Goal: Information Seeking & Learning: Learn about a topic

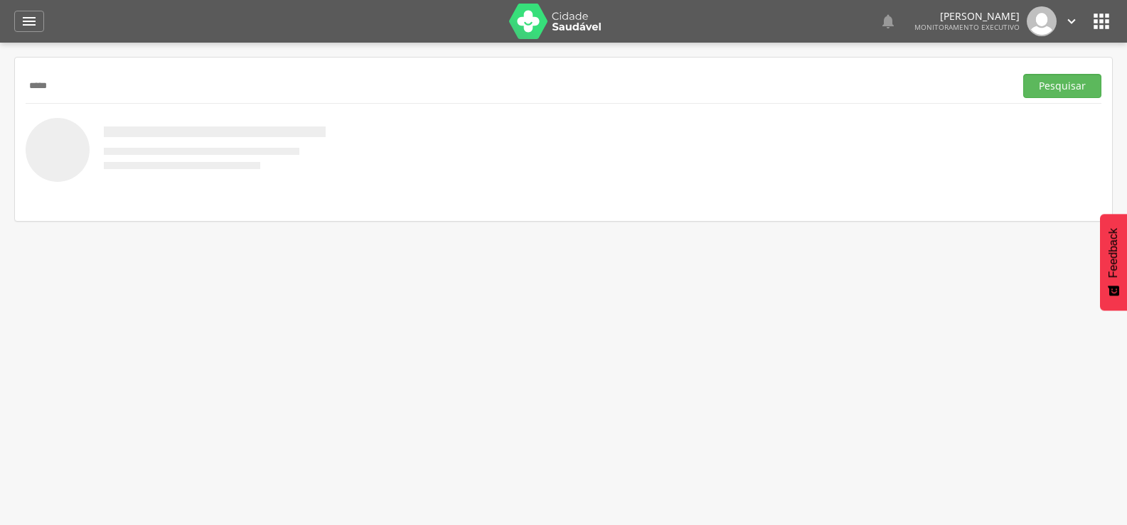
click at [1023, 74] on button "Pesquisar" at bounding box center [1062, 86] width 78 height 24
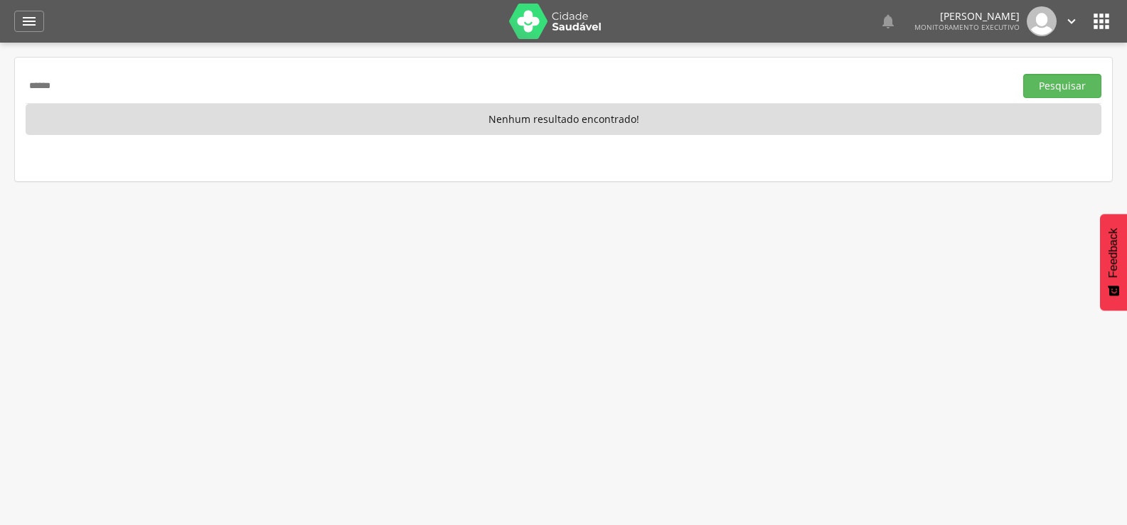
type input "******"
click at [1023, 74] on button "Pesquisar" at bounding box center [1062, 86] width 78 height 24
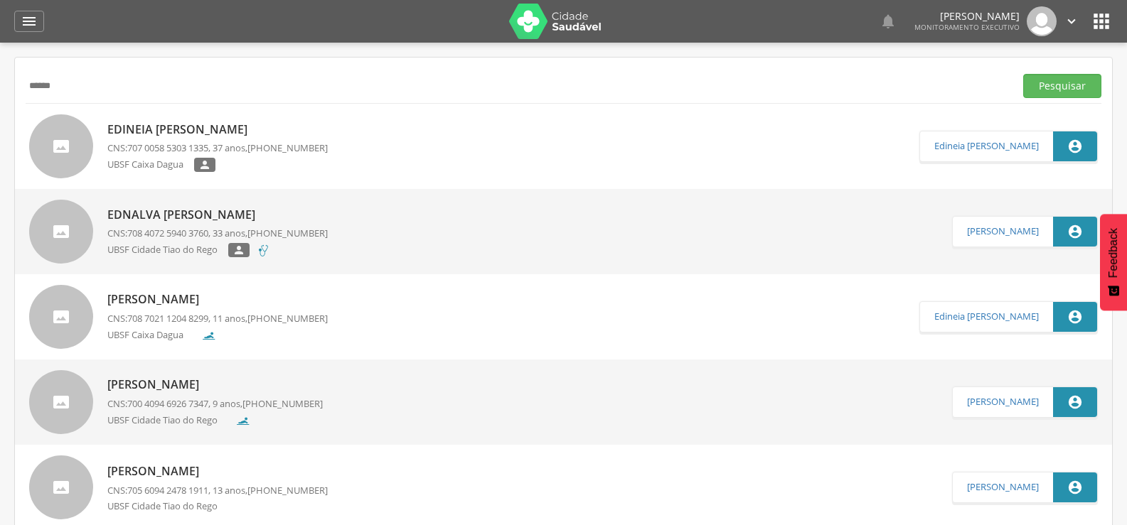
drag, startPoint x: 170, startPoint y: 97, endPoint x: 0, endPoint y: 124, distance: 172.0
click at [0, 124] on div "**********" at bounding box center [563, 305] width 1127 height 525
click at [1023, 74] on button "Pesquisar" at bounding box center [1062, 86] width 78 height 24
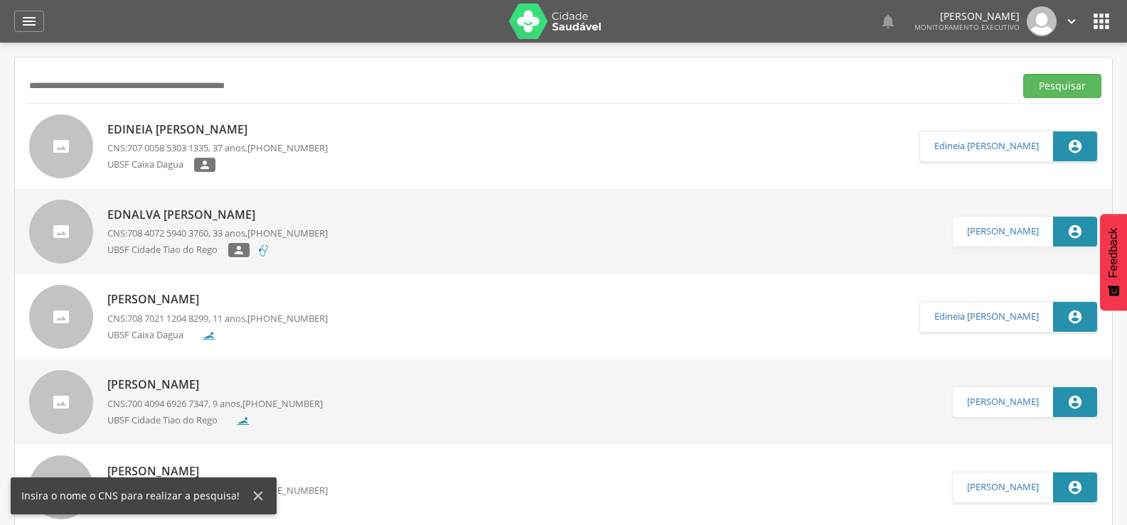
click at [1023, 74] on button "Pesquisar" at bounding box center [1062, 86] width 78 height 24
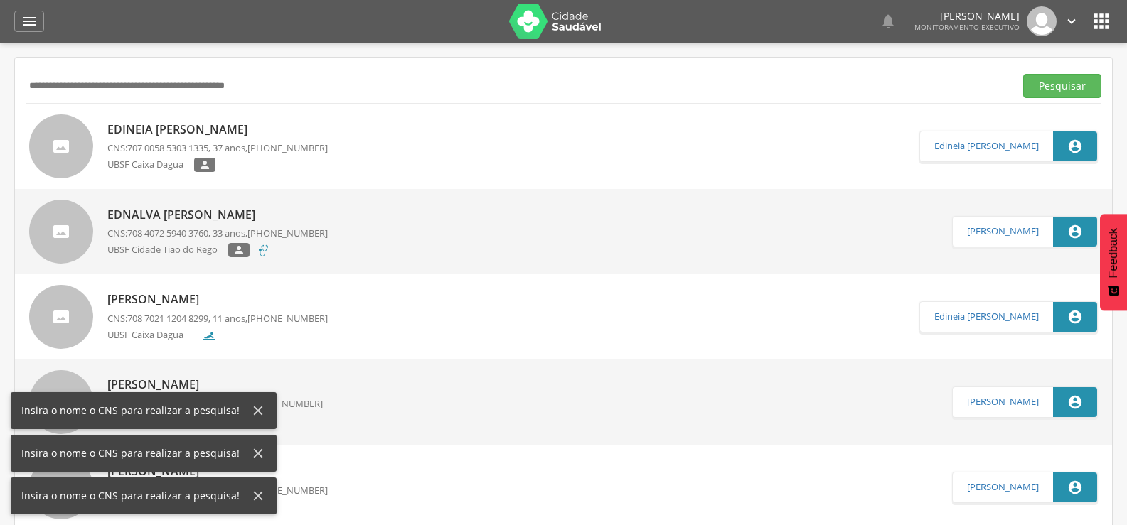
click at [1023, 74] on button "Pesquisar" at bounding box center [1062, 86] width 78 height 24
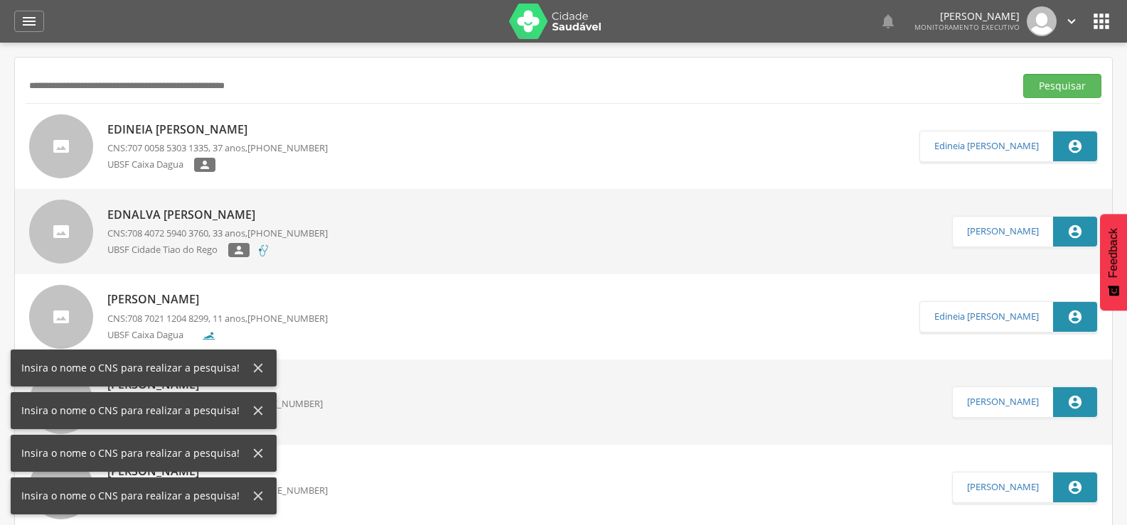
click at [1023, 74] on button "Pesquisar" at bounding box center [1062, 86] width 78 height 24
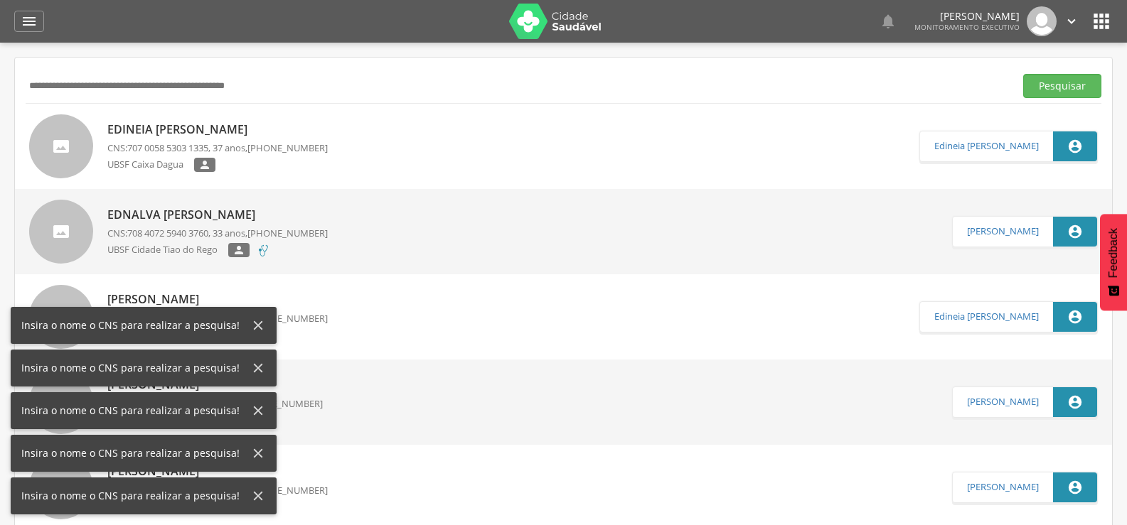
click at [1023, 74] on button "Pesquisar" at bounding box center [1062, 86] width 78 height 24
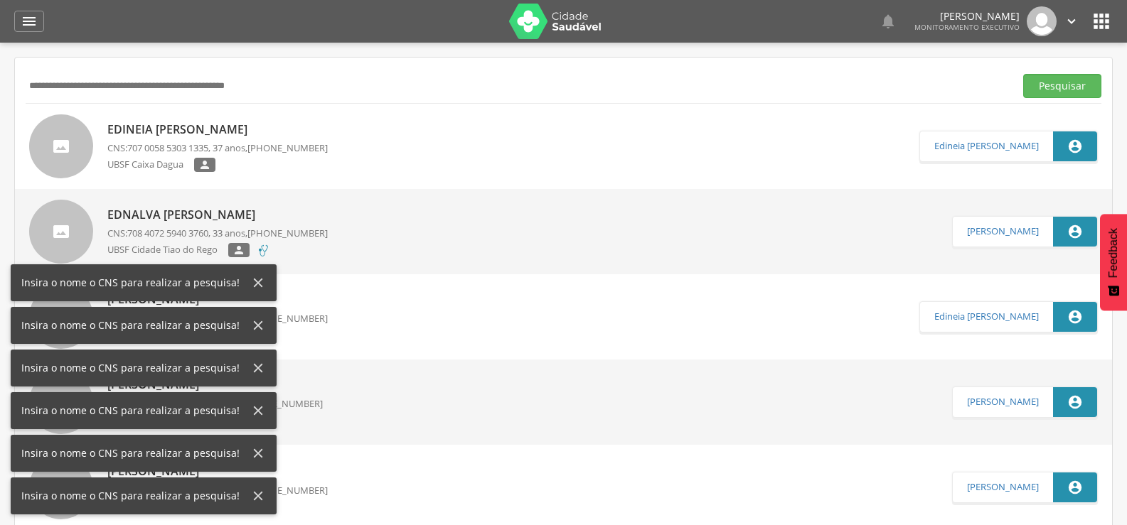
click at [1023, 74] on button "Pesquisar" at bounding box center [1062, 86] width 78 height 24
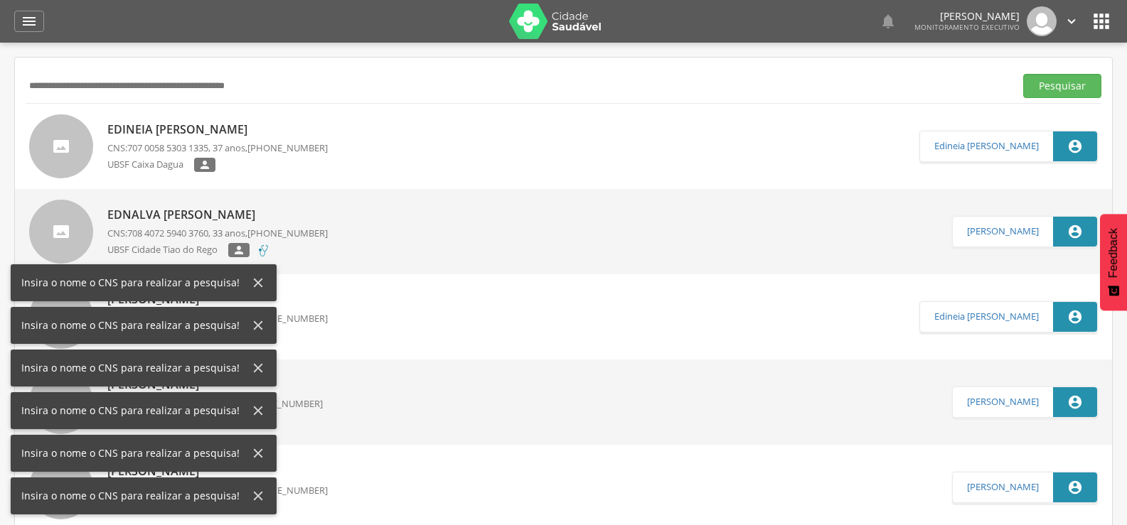
click at [1023, 74] on button "Pesquisar" at bounding box center [1062, 86] width 78 height 24
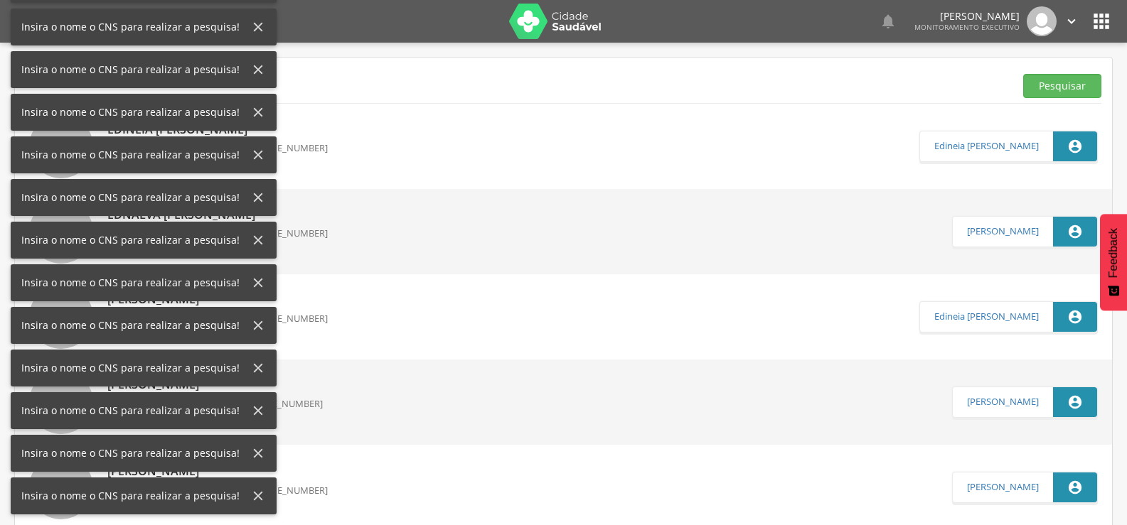
click at [1023, 74] on button "Pesquisar" at bounding box center [1062, 86] width 78 height 24
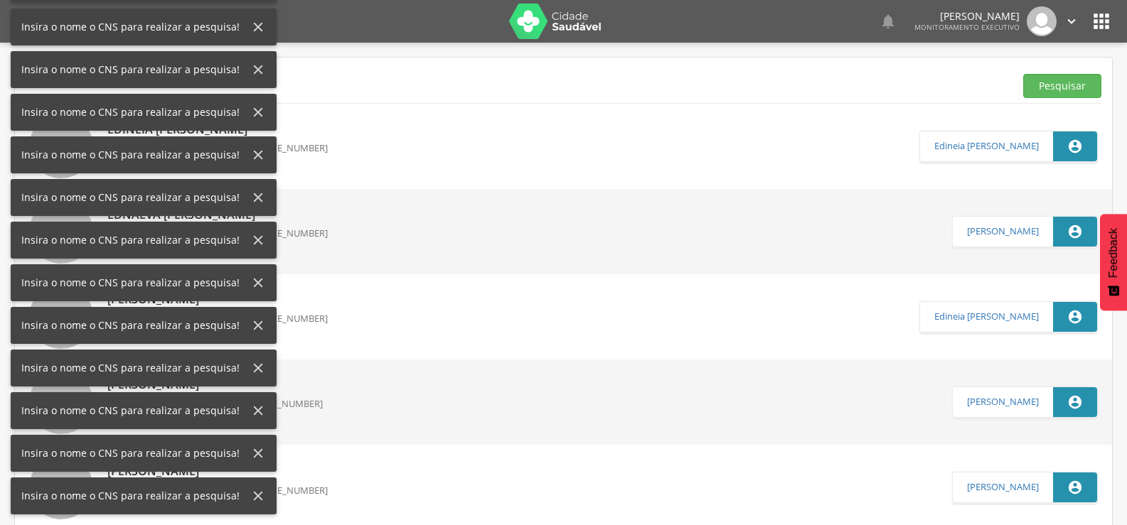
click at [1023, 74] on button "Pesquisar" at bounding box center [1062, 86] width 78 height 24
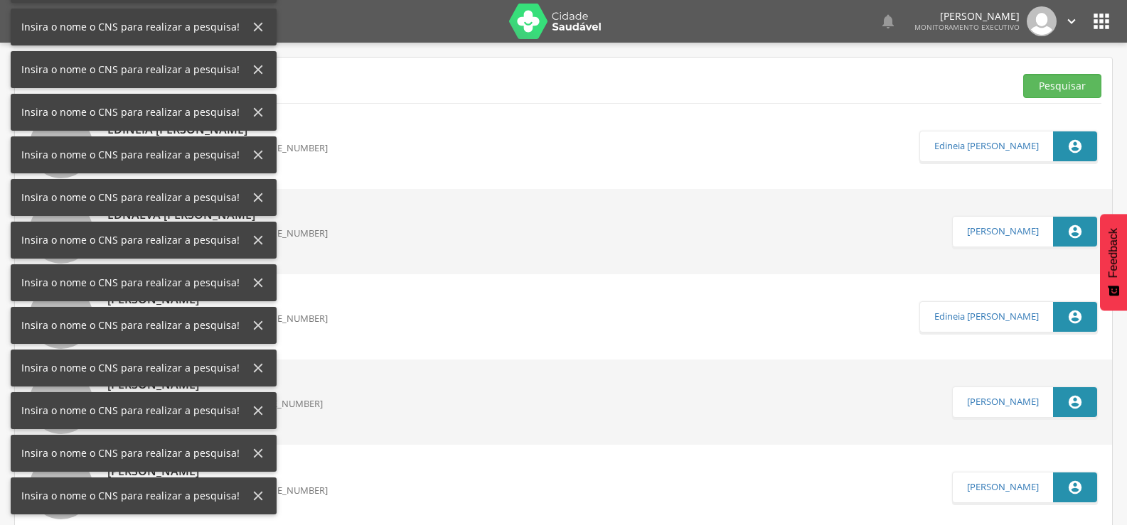
click at [1023, 74] on button "Pesquisar" at bounding box center [1062, 86] width 78 height 24
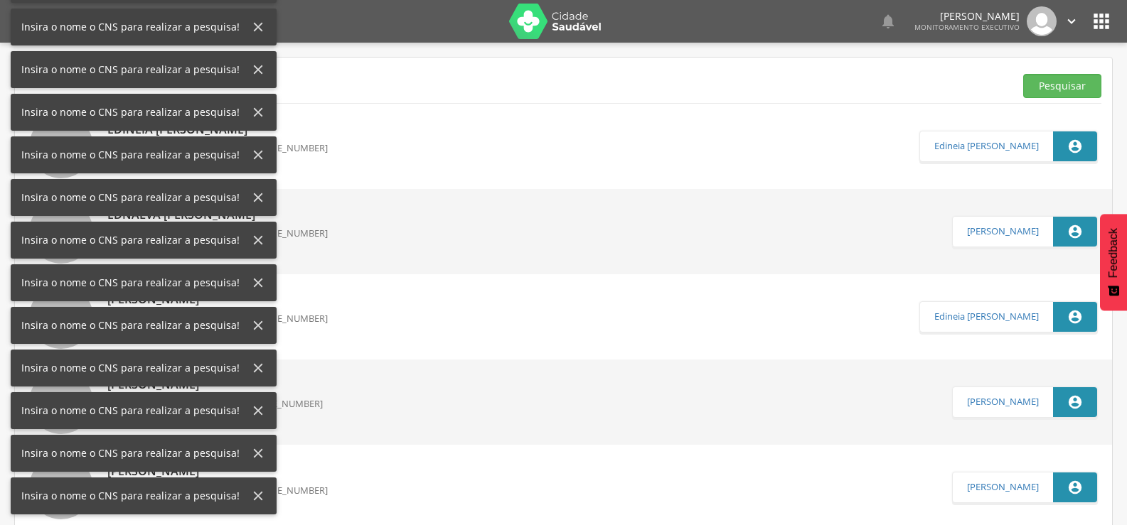
click at [1023, 74] on button "Pesquisar" at bounding box center [1062, 86] width 78 height 24
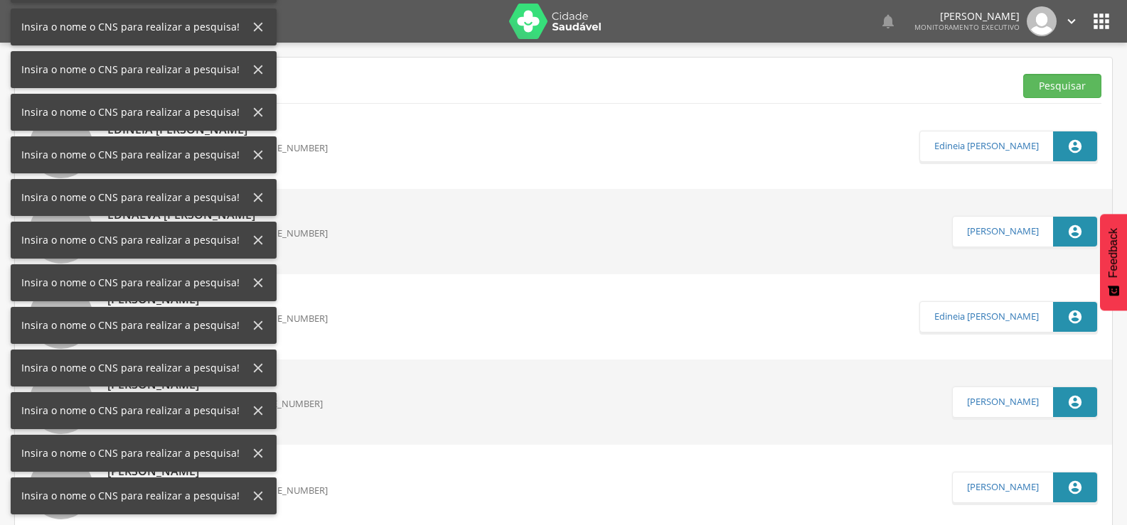
click at [1023, 74] on button "Pesquisar" at bounding box center [1062, 86] width 78 height 24
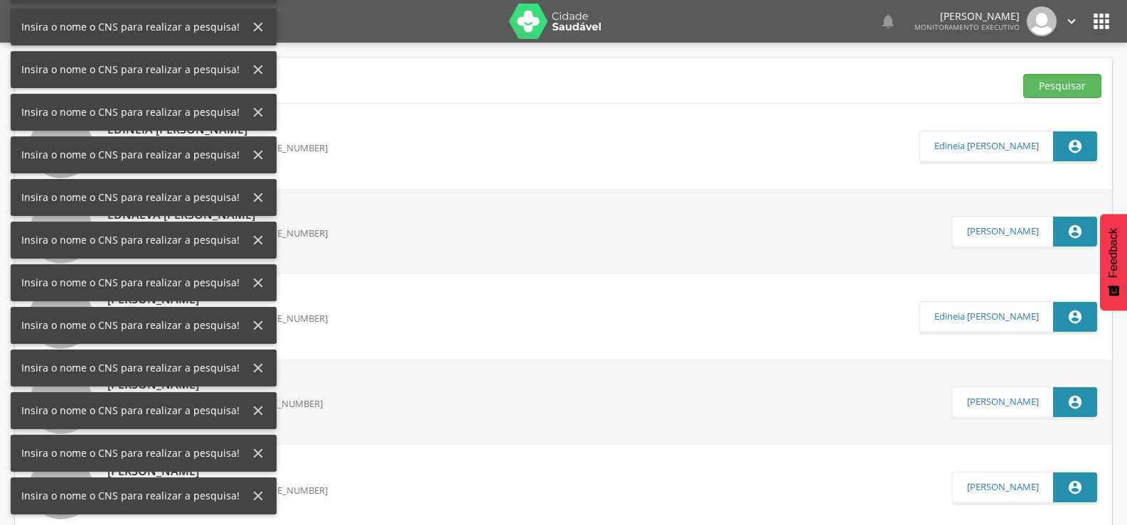
click at [1023, 74] on button "Pesquisar" at bounding box center [1062, 86] width 78 height 24
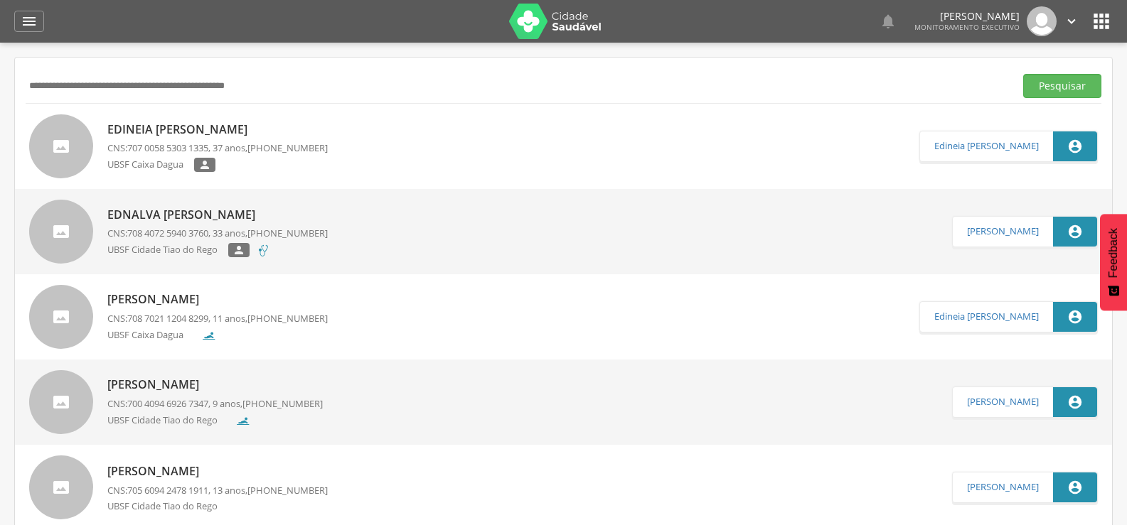
click at [1023, 74] on button "Pesquisar" at bounding box center [1062, 86] width 78 height 24
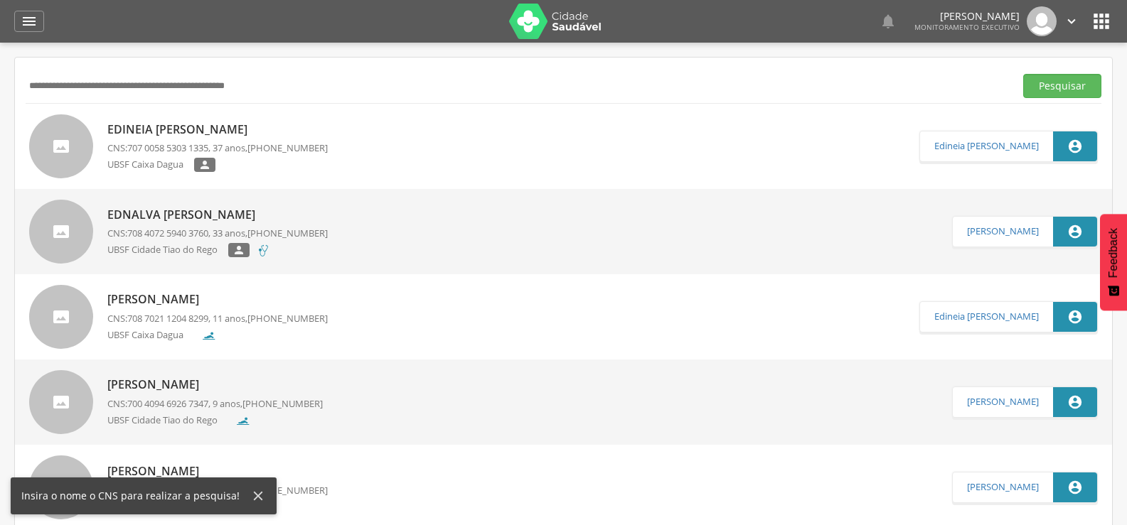
click at [1023, 74] on button "Pesquisar" at bounding box center [1062, 86] width 78 height 24
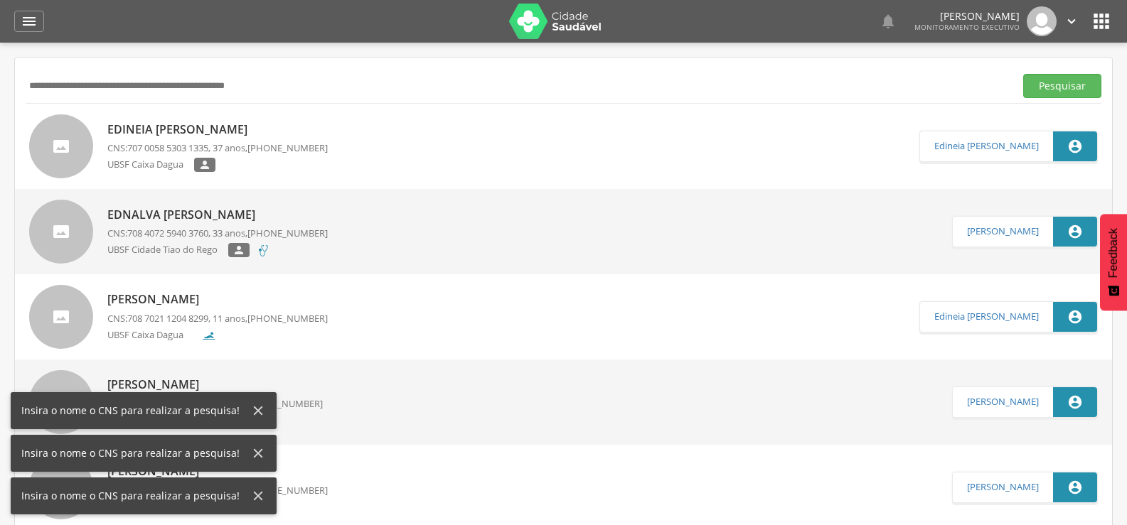
click at [1023, 74] on button "Pesquisar" at bounding box center [1062, 86] width 78 height 24
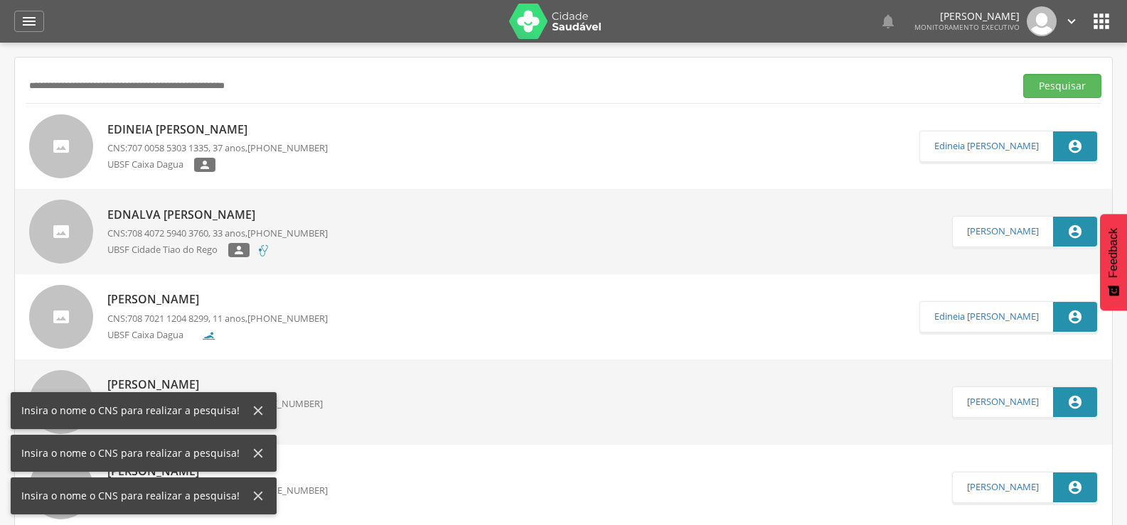
click at [1023, 74] on button "Pesquisar" at bounding box center [1062, 86] width 78 height 24
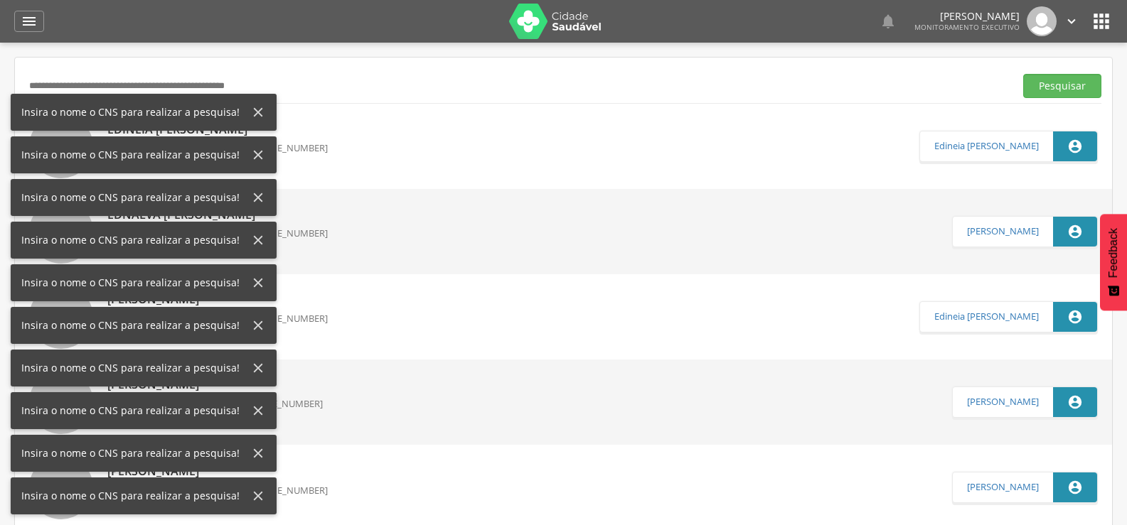
click at [1023, 74] on button "Pesquisar" at bounding box center [1062, 86] width 78 height 24
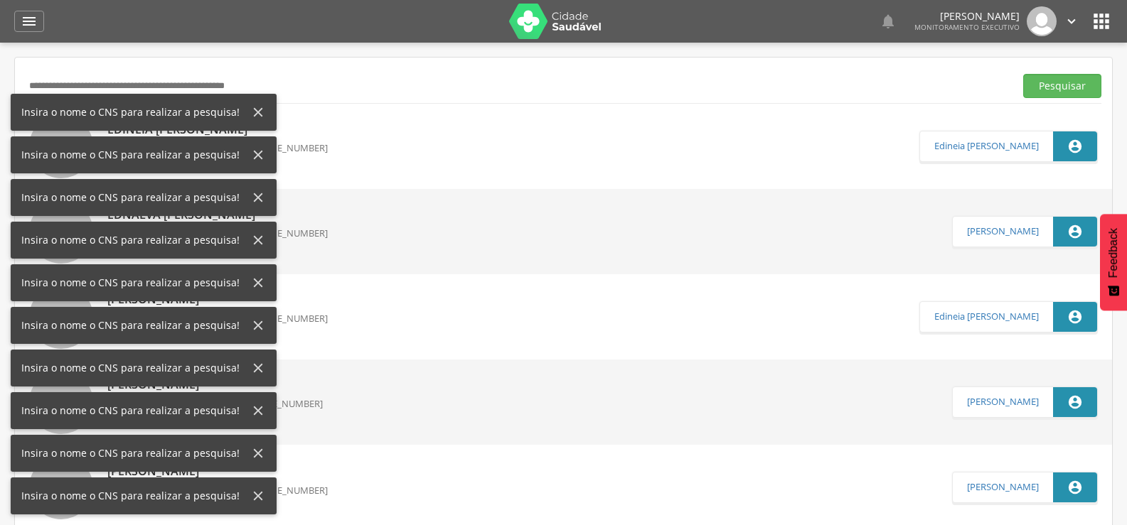
click at [1023, 74] on button "Pesquisar" at bounding box center [1062, 86] width 78 height 24
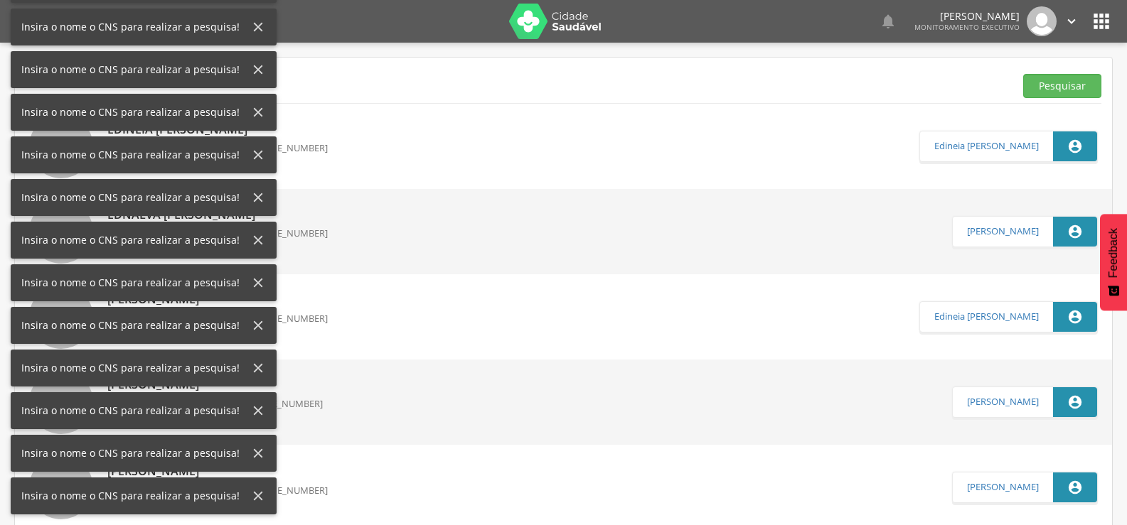
click at [1023, 74] on button "Pesquisar" at bounding box center [1062, 86] width 78 height 24
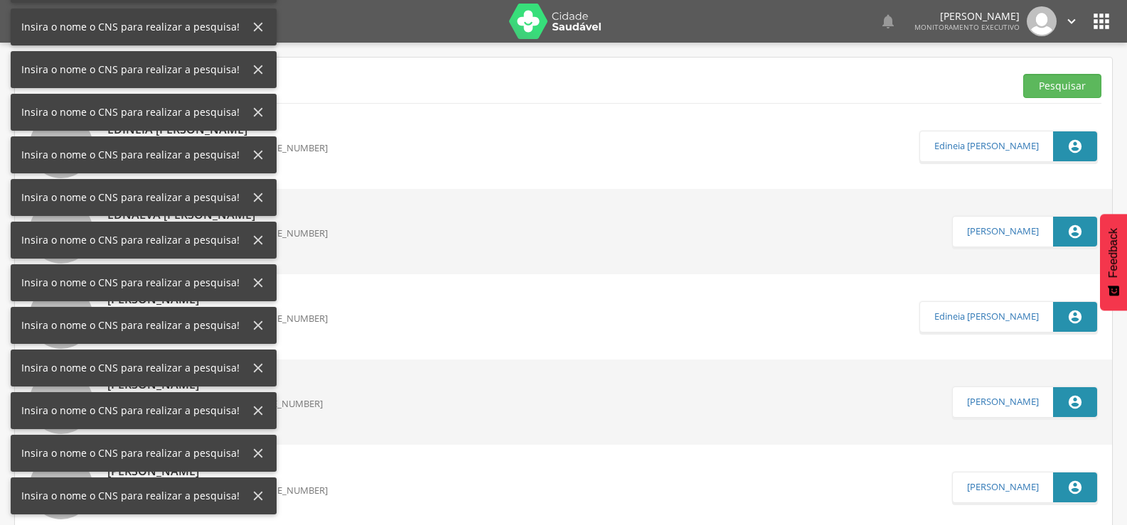
click at [1023, 74] on button "Pesquisar" at bounding box center [1062, 86] width 78 height 24
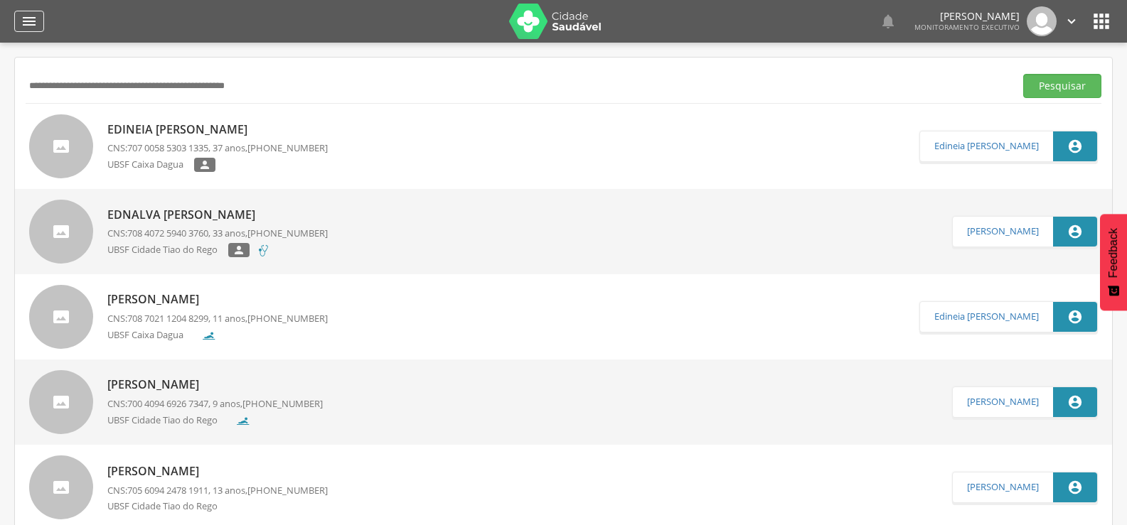
click at [23, 30] on div "" at bounding box center [29, 21] width 30 height 21
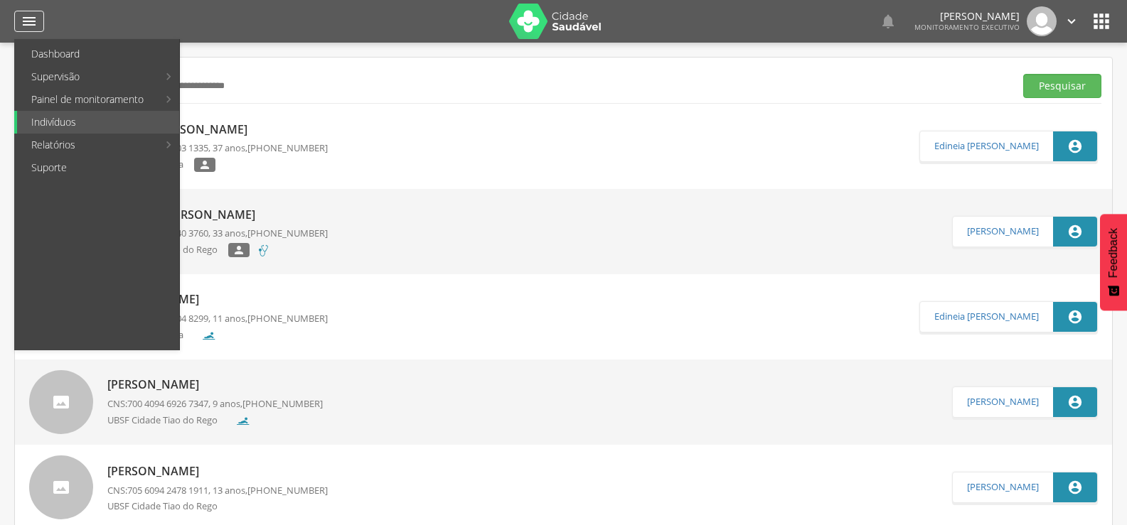
click at [23, 30] on div "" at bounding box center [29, 21] width 30 height 21
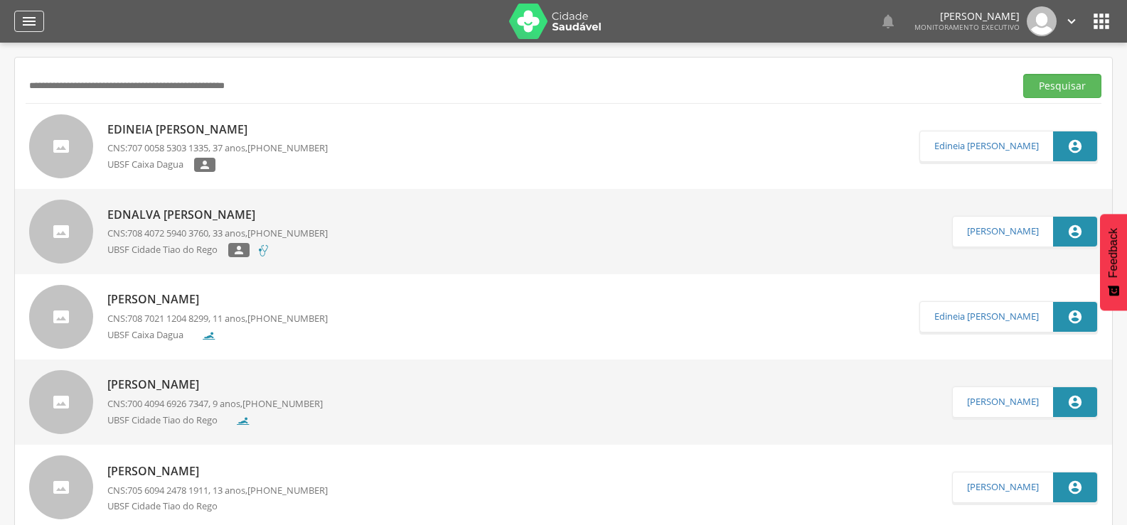
click at [35, 16] on icon "" at bounding box center [29, 21] width 17 height 17
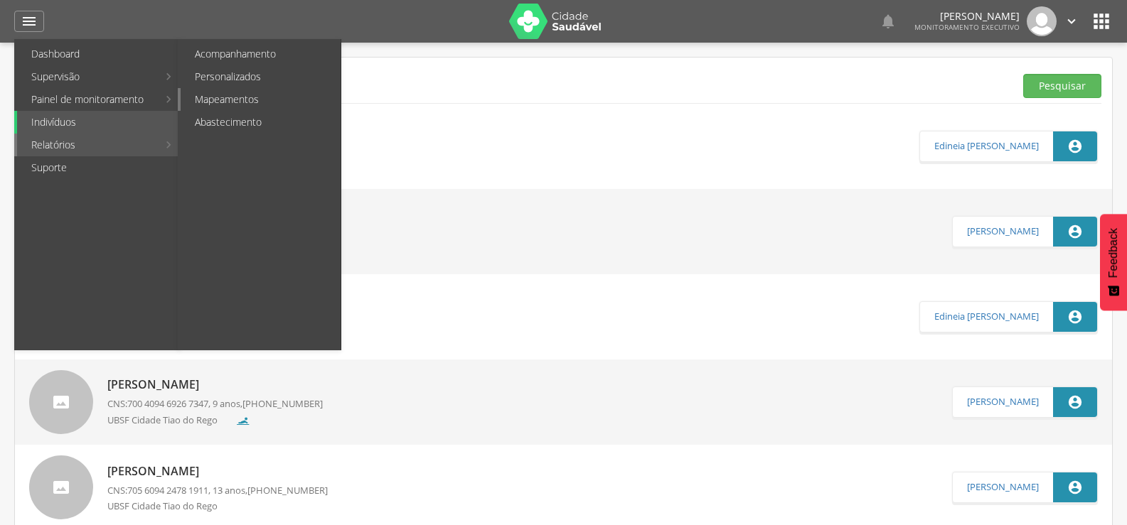
click at [212, 97] on link "Mapeamentos" at bounding box center [261, 99] width 160 height 23
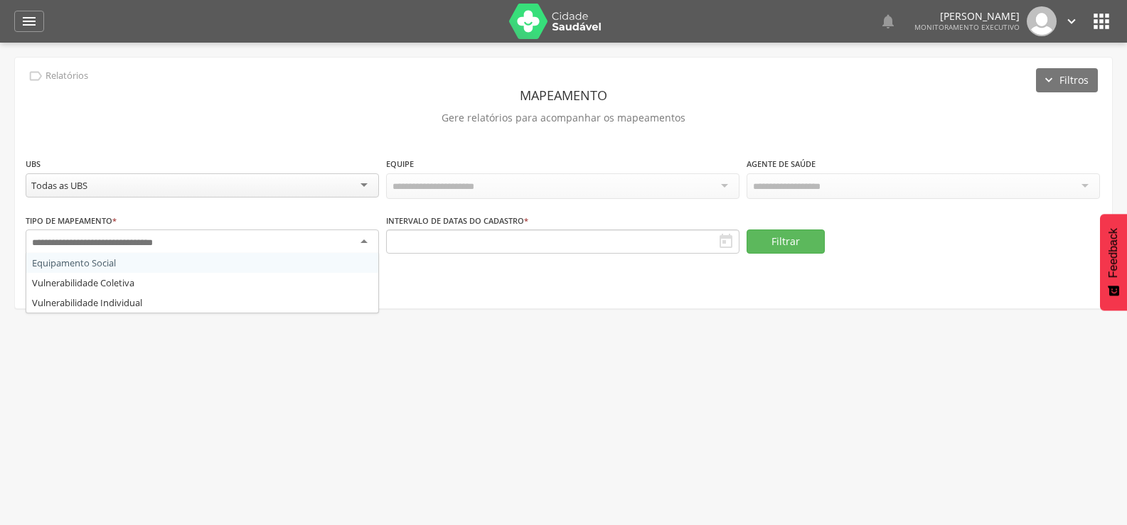
click at [151, 239] on input "select-one" at bounding box center [112, 243] width 161 height 13
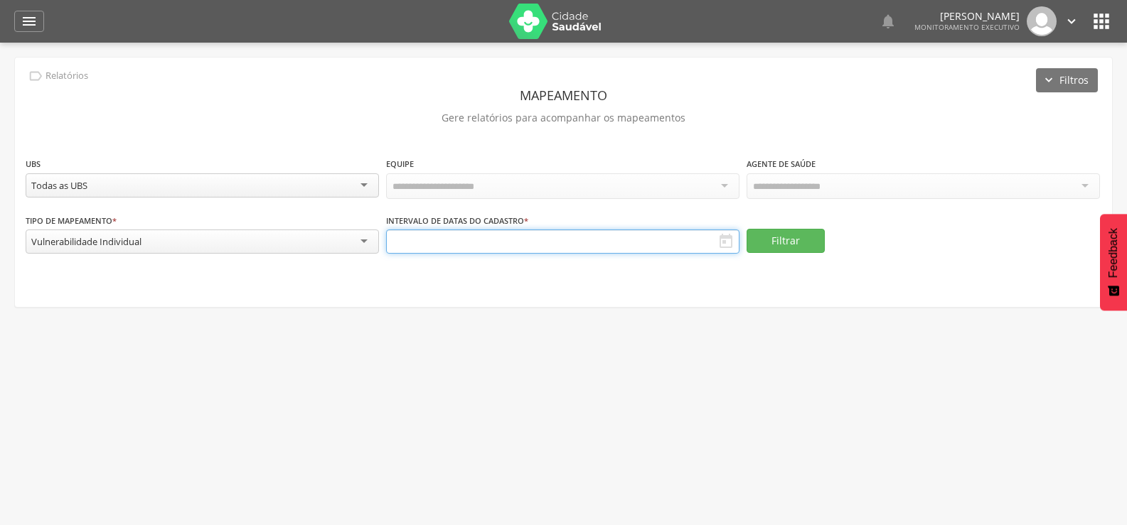
click at [648, 247] on input "text" at bounding box center [562, 242] width 353 height 24
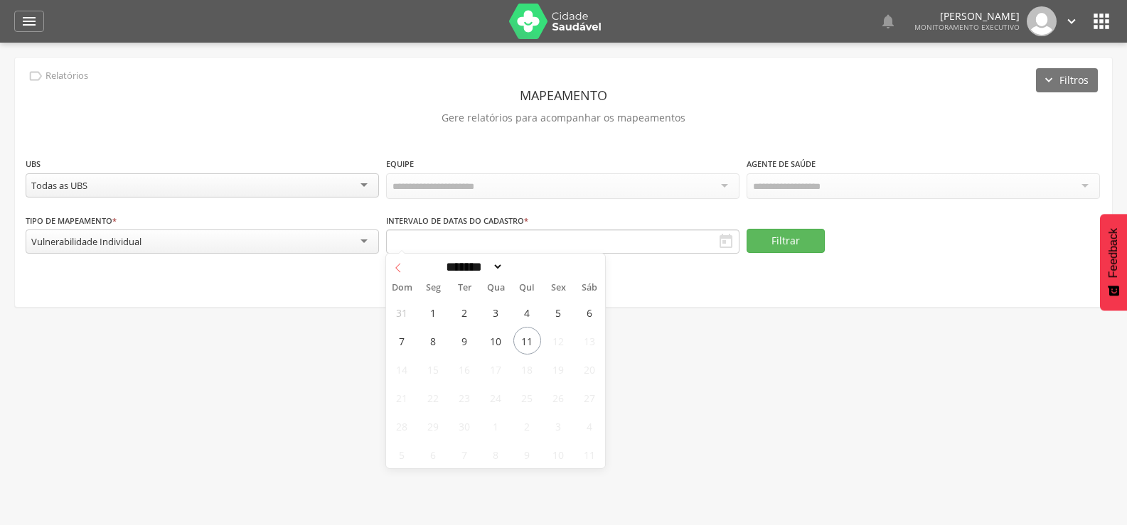
click at [392, 267] on span at bounding box center [398, 266] width 24 height 24
select select "*"
click at [557, 313] on span "1" at bounding box center [558, 313] width 28 height 28
type input "**********"
click at [395, 272] on icon at bounding box center [398, 268] width 10 height 10
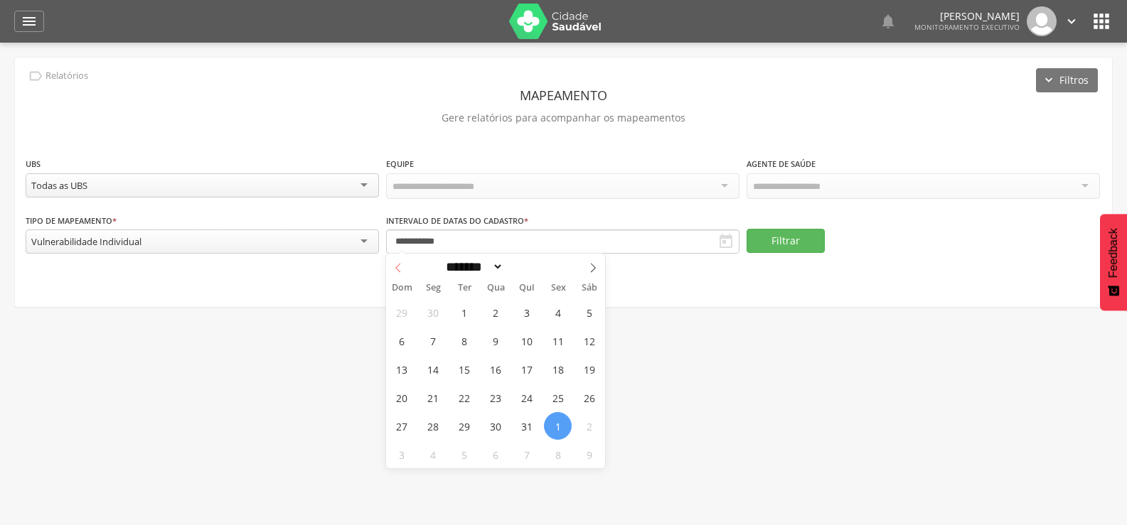
click at [395, 272] on icon at bounding box center [398, 268] width 10 height 10
select select "*"
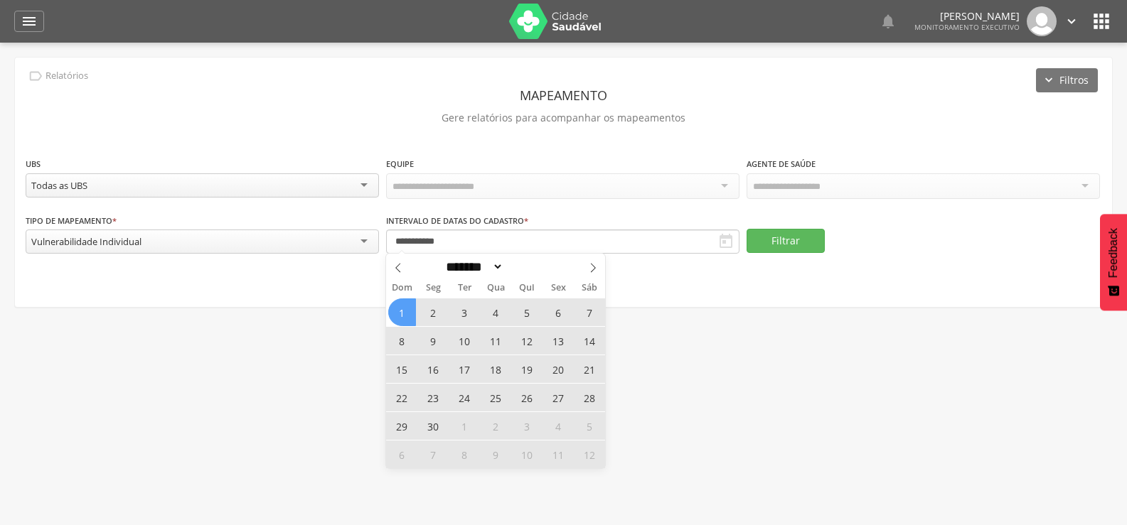
click at [403, 308] on span "1" at bounding box center [402, 313] width 28 height 28
type input "**********"
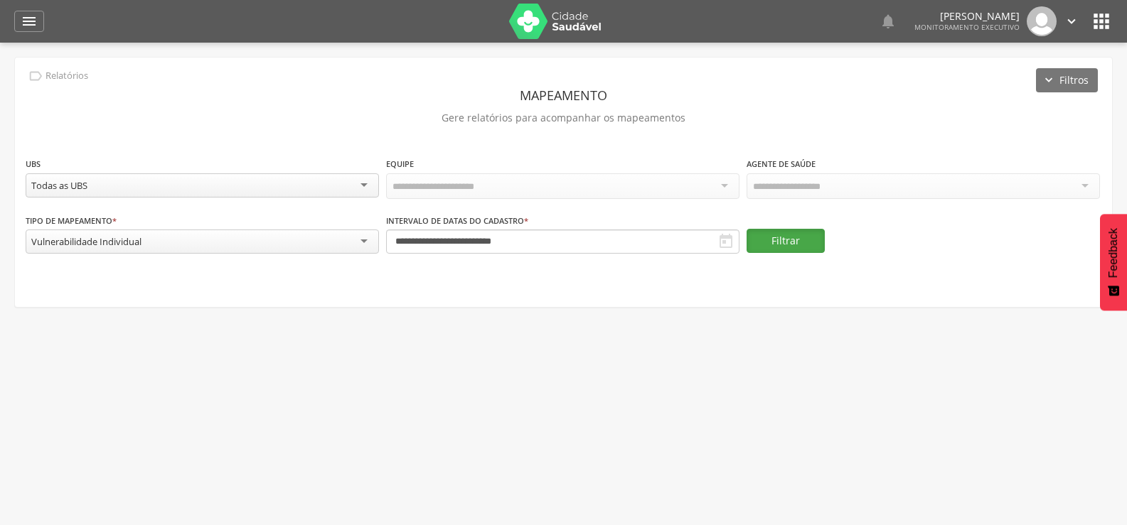
click at [778, 232] on button "Filtrar" at bounding box center [785, 241] width 78 height 24
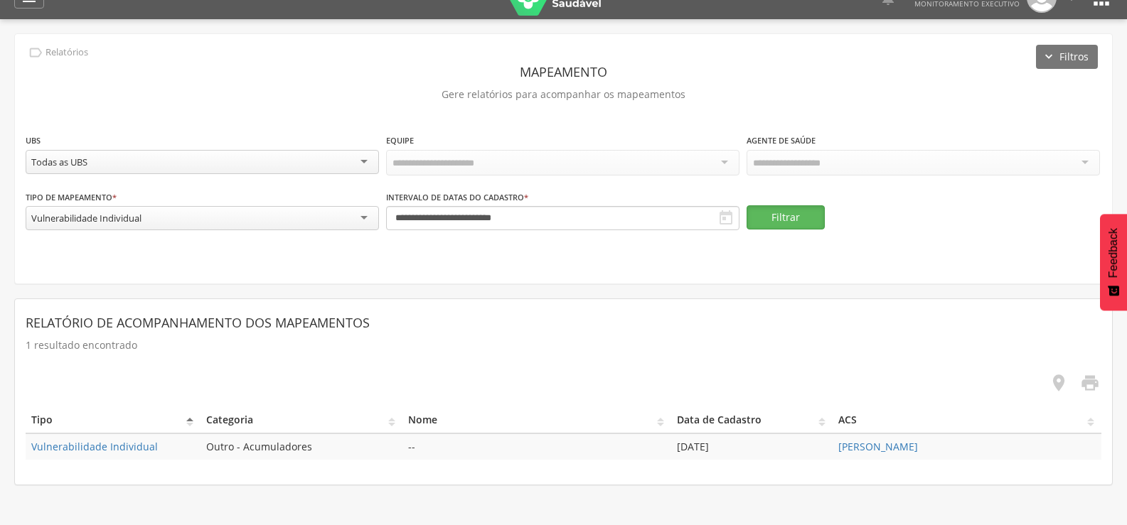
scroll to position [43, 0]
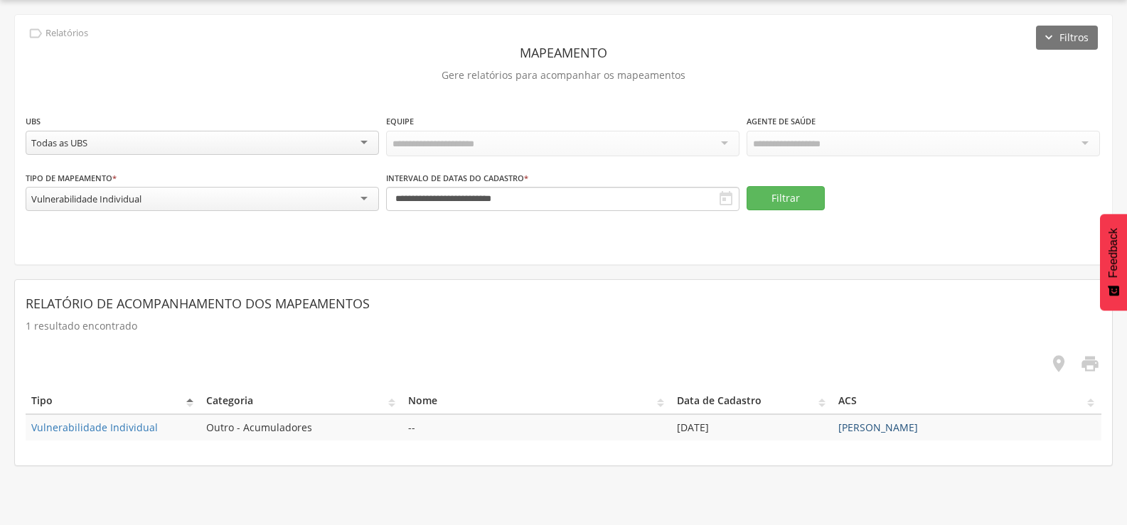
click at [853, 421] on link "[PERSON_NAME]" at bounding box center [878, 428] width 80 height 14
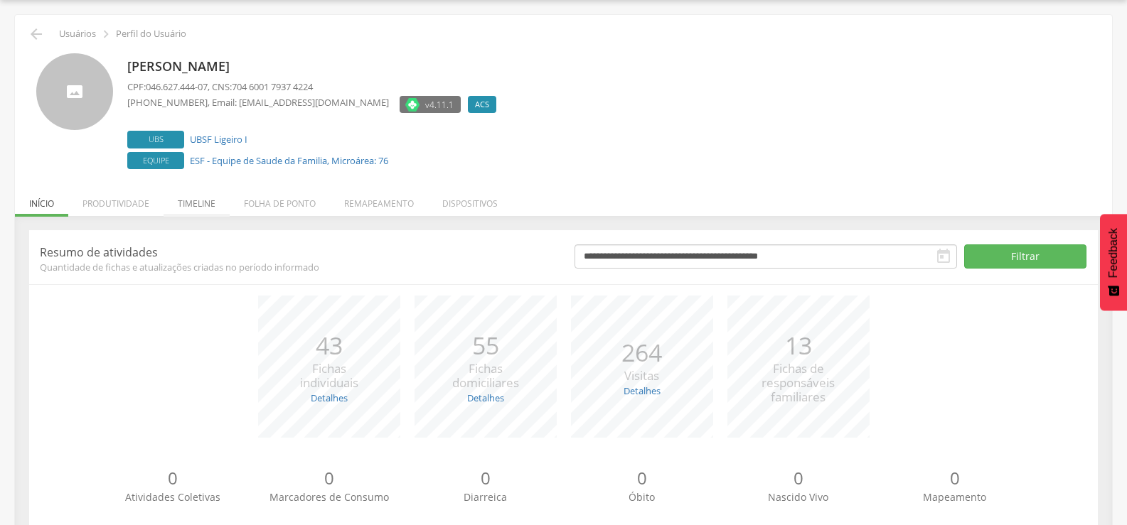
click at [213, 204] on li "Timeline" at bounding box center [196, 199] width 66 height 33
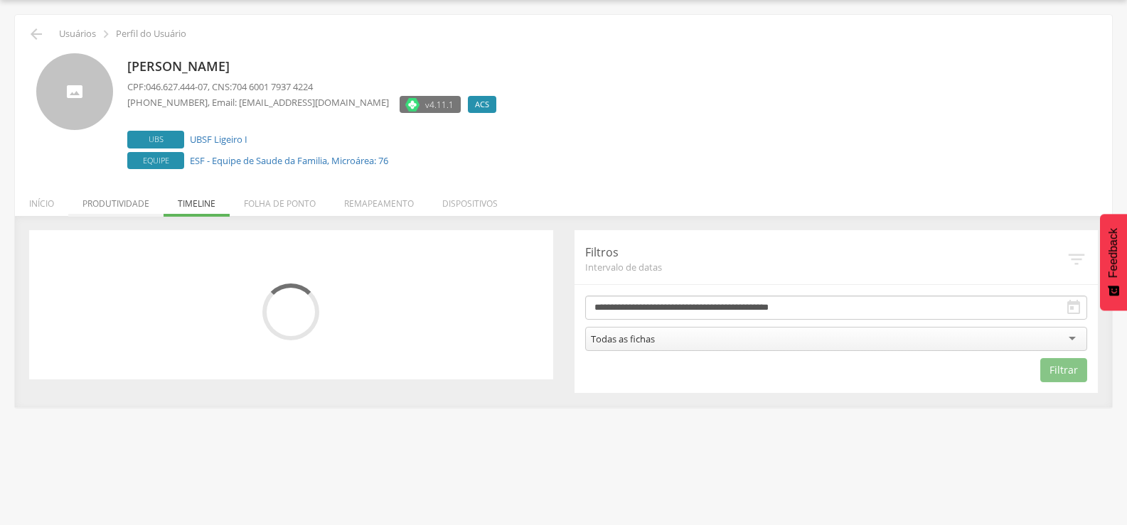
click at [139, 200] on li "Produtividade" at bounding box center [115, 199] width 95 height 33
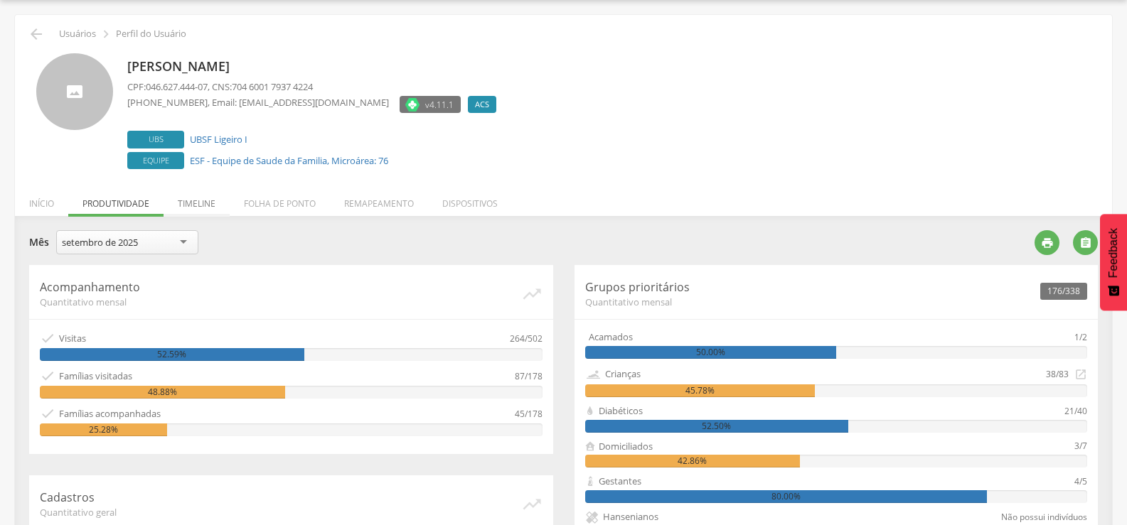
click at [184, 203] on li "Timeline" at bounding box center [196, 199] width 66 height 33
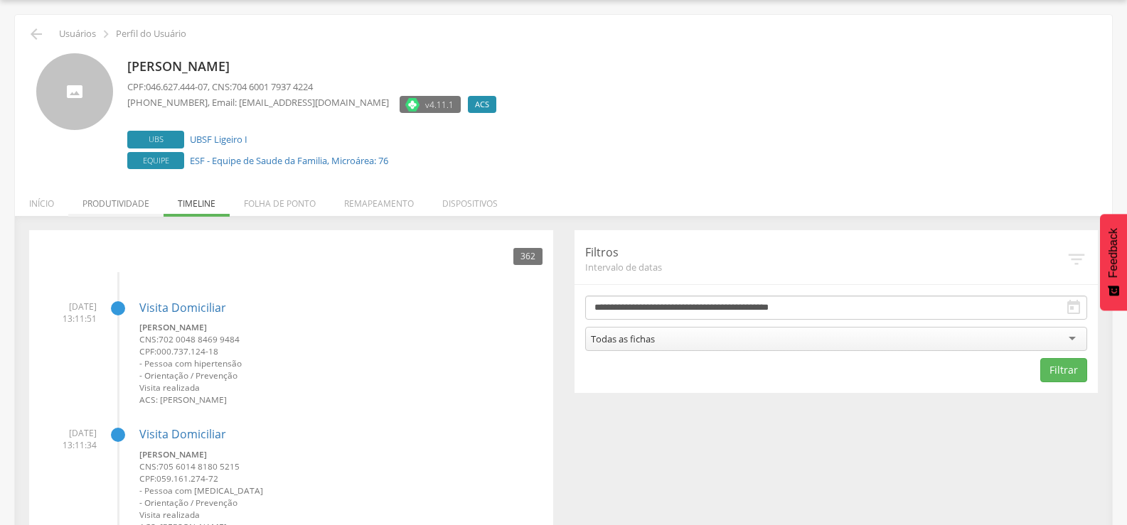
click at [97, 203] on li "Produtividade" at bounding box center [115, 199] width 95 height 33
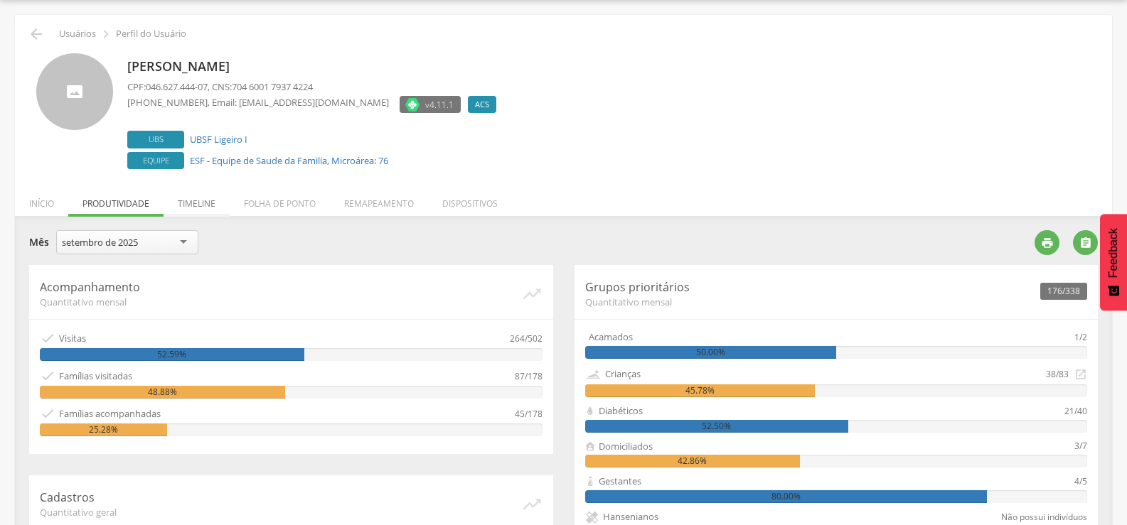
click at [200, 197] on li "Timeline" at bounding box center [196, 199] width 66 height 33
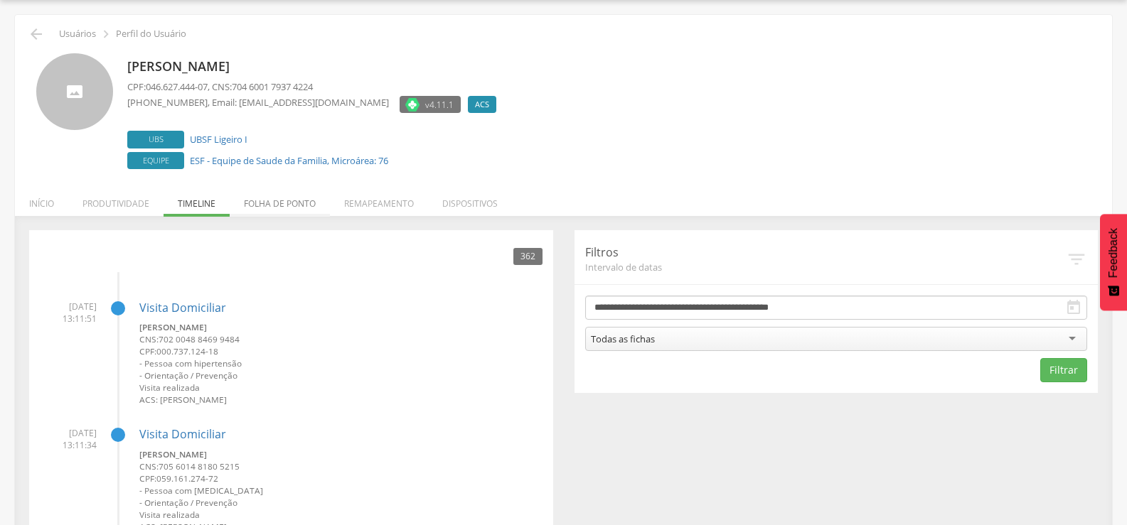
click at [310, 197] on li "Folha de ponto" at bounding box center [280, 199] width 100 height 33
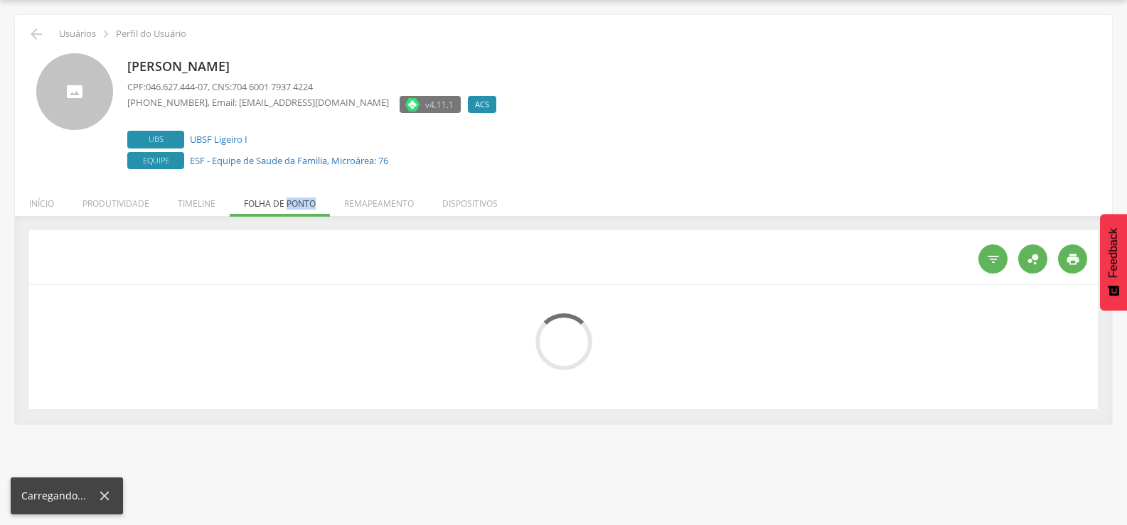
click at [310, 197] on div " Usuários  Perfil do Usuário [PERSON_NAME] CPF: 046.627.444-07 , CNS: 704 600…" at bounding box center [563, 219] width 1097 height 409
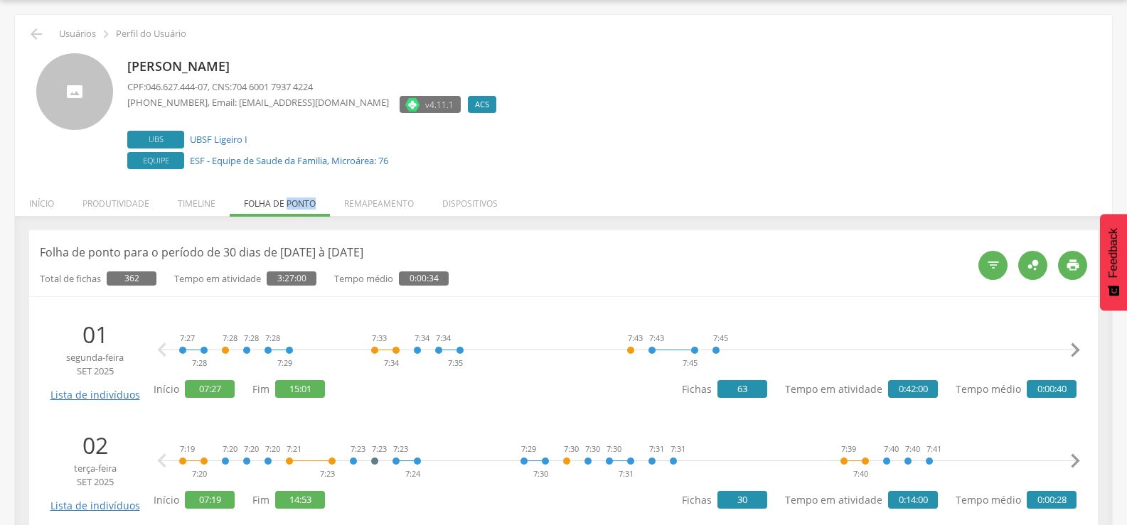
click at [344, 198] on li "Remapeamento" at bounding box center [379, 199] width 98 height 33
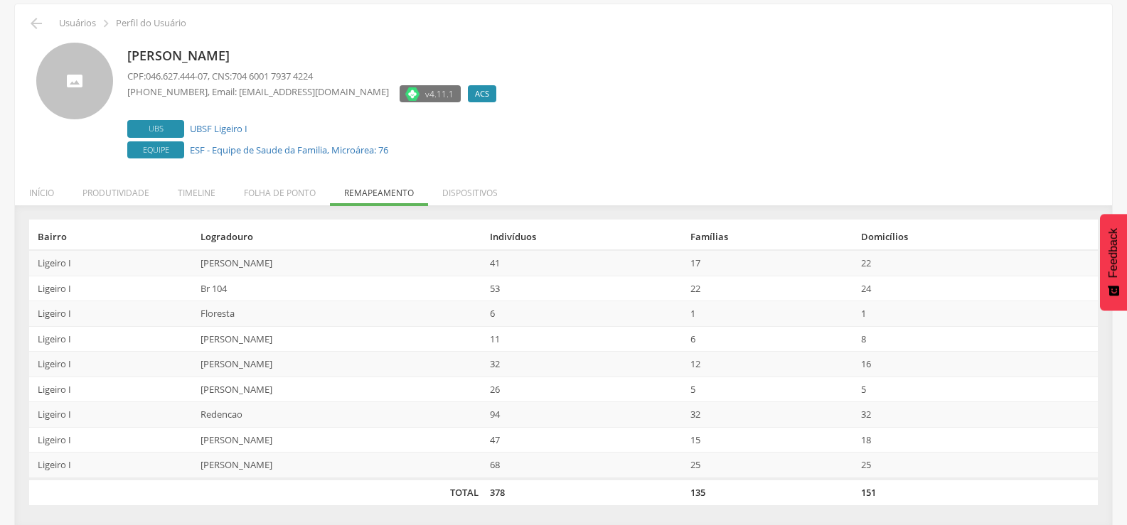
scroll to position [55, 0]
click at [38, 24] on icon "" at bounding box center [36, 21] width 17 height 17
click at [0, 0] on div "**********" at bounding box center [0, 0] width 0 height 0
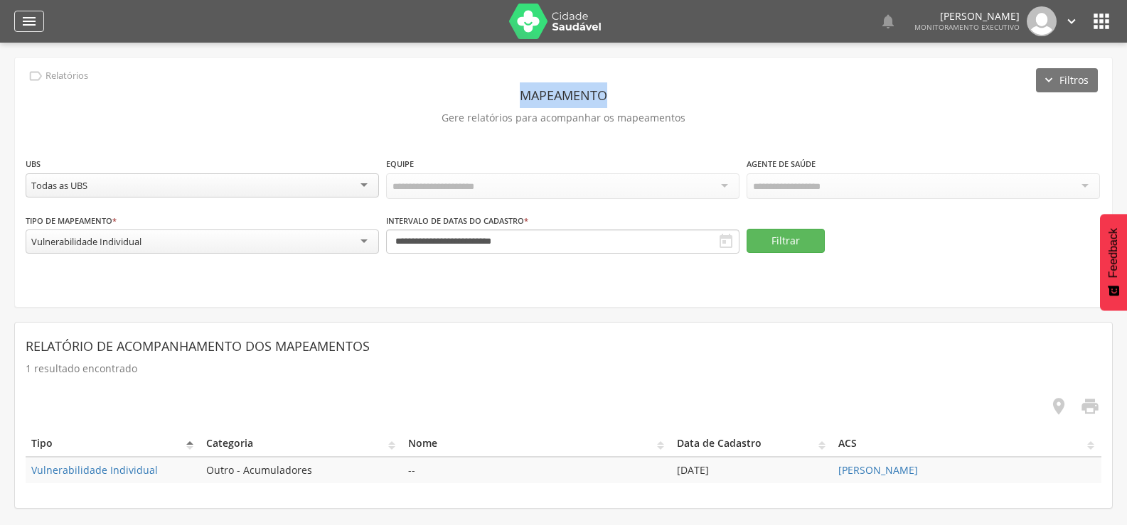
click at [35, 30] on div "" at bounding box center [29, 21] width 30 height 21
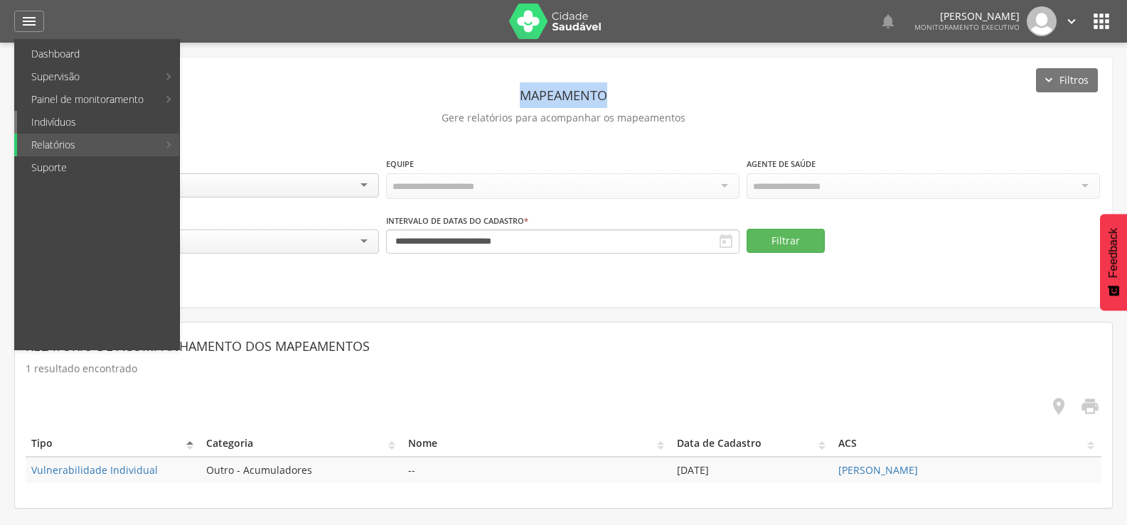
click at [51, 128] on link "Indivíduos" at bounding box center [98, 122] width 162 height 23
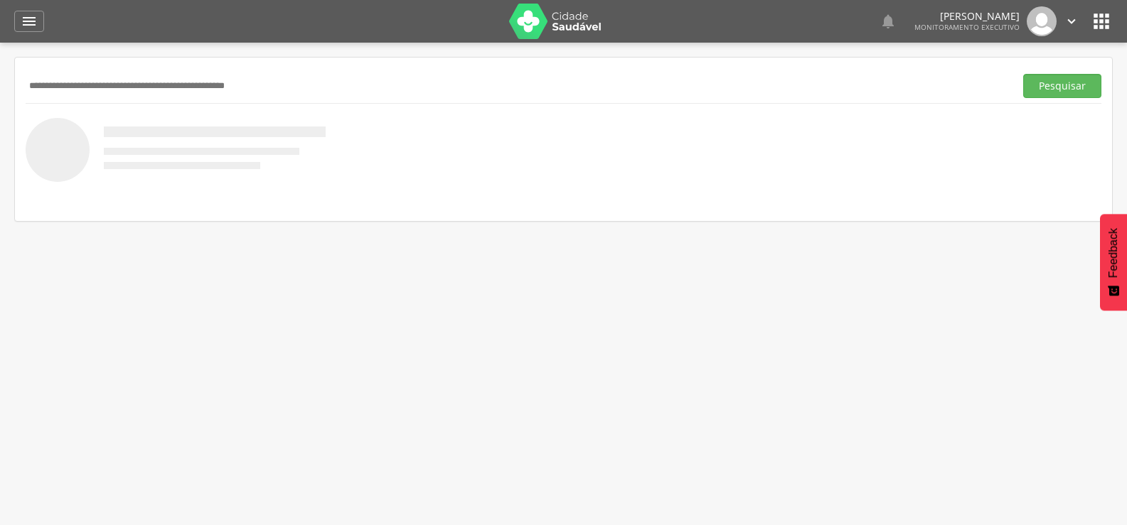
click at [48, 25] on div " Dashboard Supervisão Produtividade Mapa da cidade Mapa de cobertura Ranking A…" at bounding box center [563, 21] width 1098 height 43
click at [21, 25] on icon "" at bounding box center [29, 21] width 17 height 17
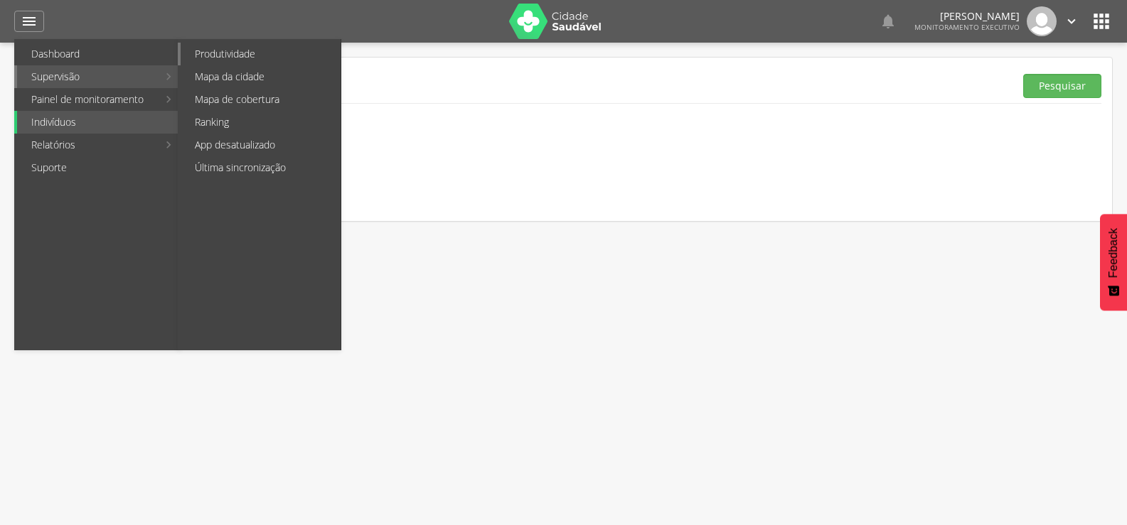
click at [271, 58] on link "Produtividade" at bounding box center [261, 54] width 160 height 23
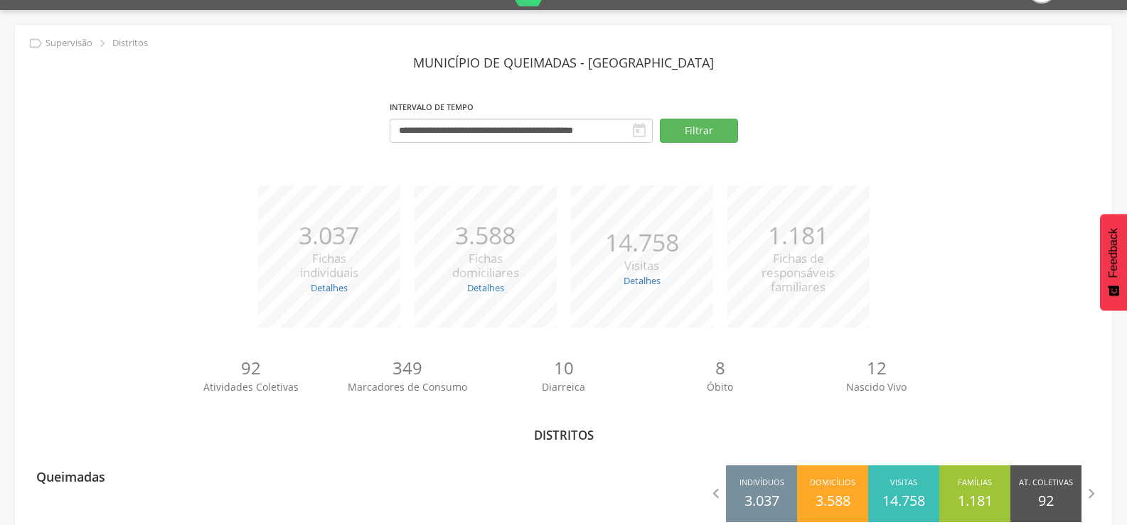
scroll to position [63, 0]
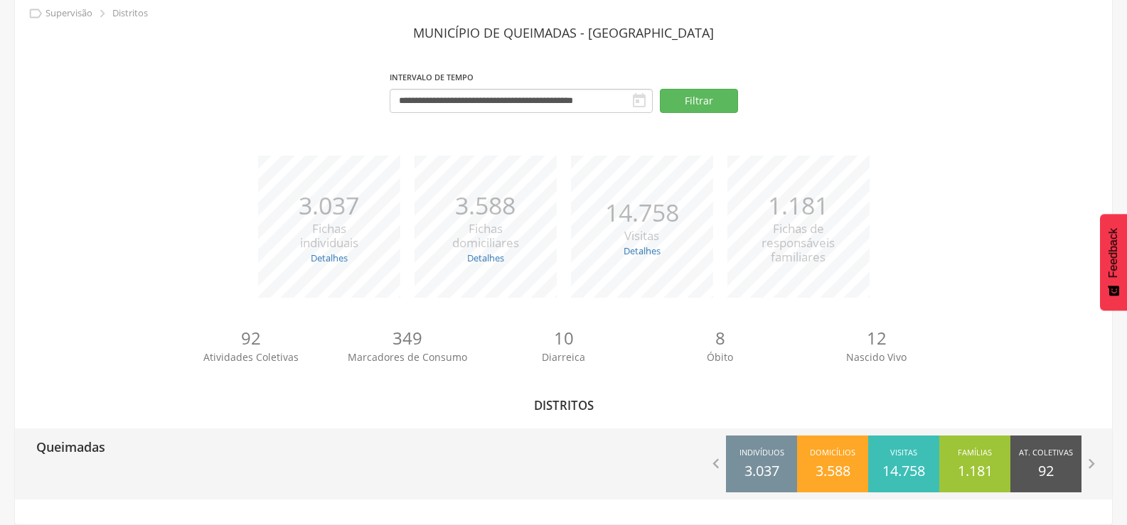
click at [95, 456] on p "Queimadas" at bounding box center [70, 443] width 69 height 28
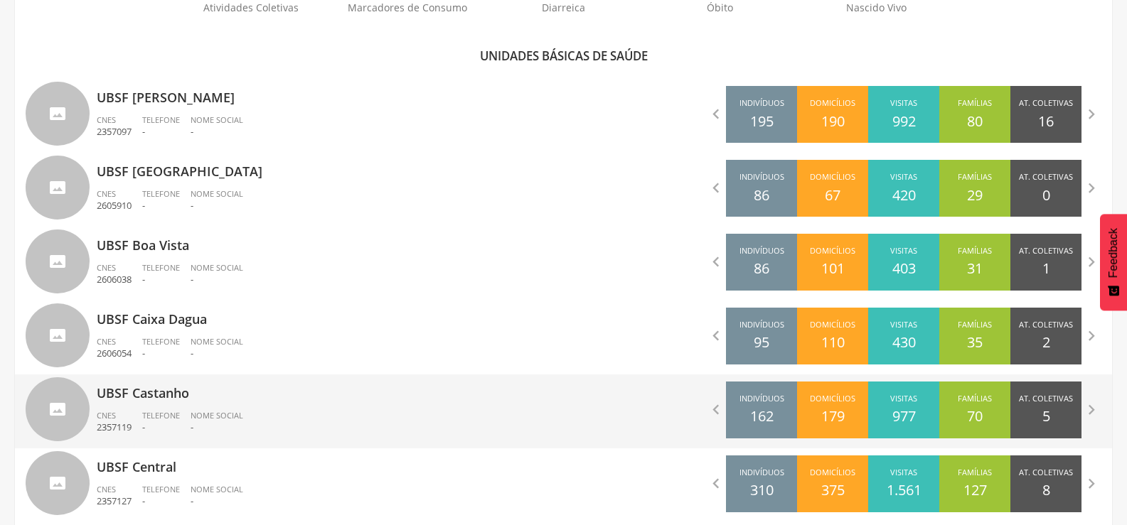
click at [134, 389] on p "UBSF Castanho" at bounding box center [325, 389] width 456 height 28
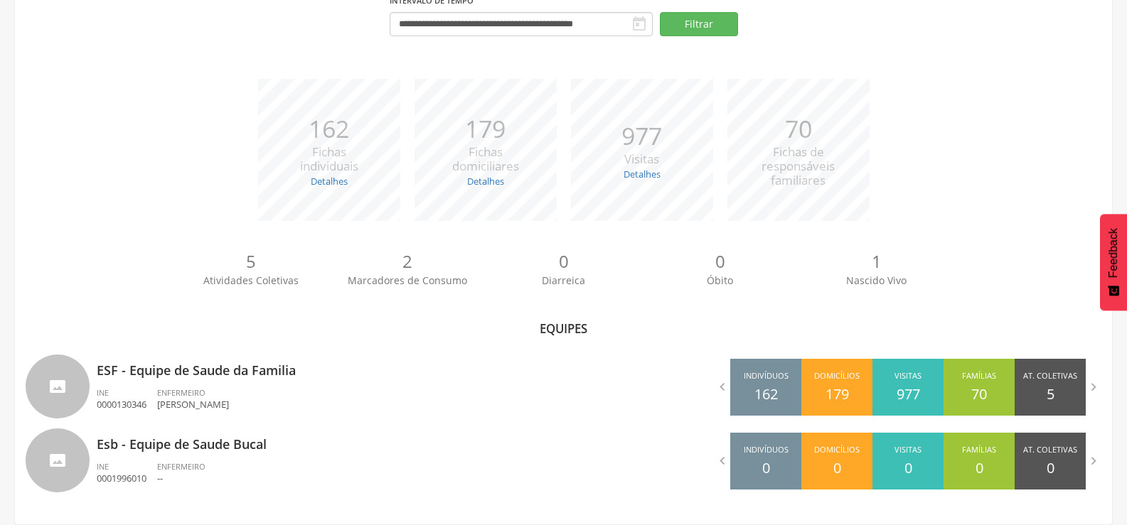
click at [134, 389] on div "INE 0000130346" at bounding box center [127, 399] width 60 height 24
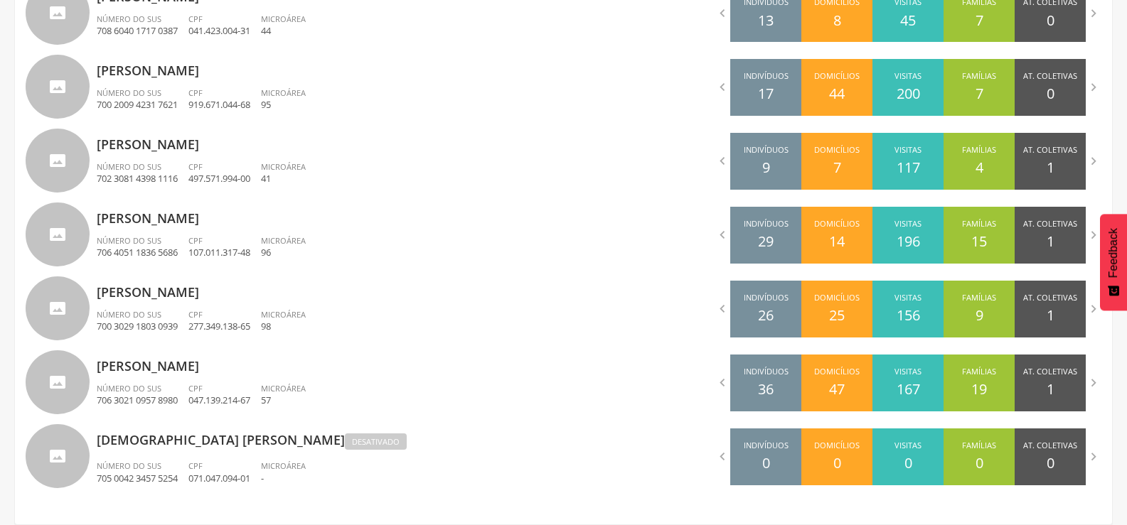
scroll to position [328, 0]
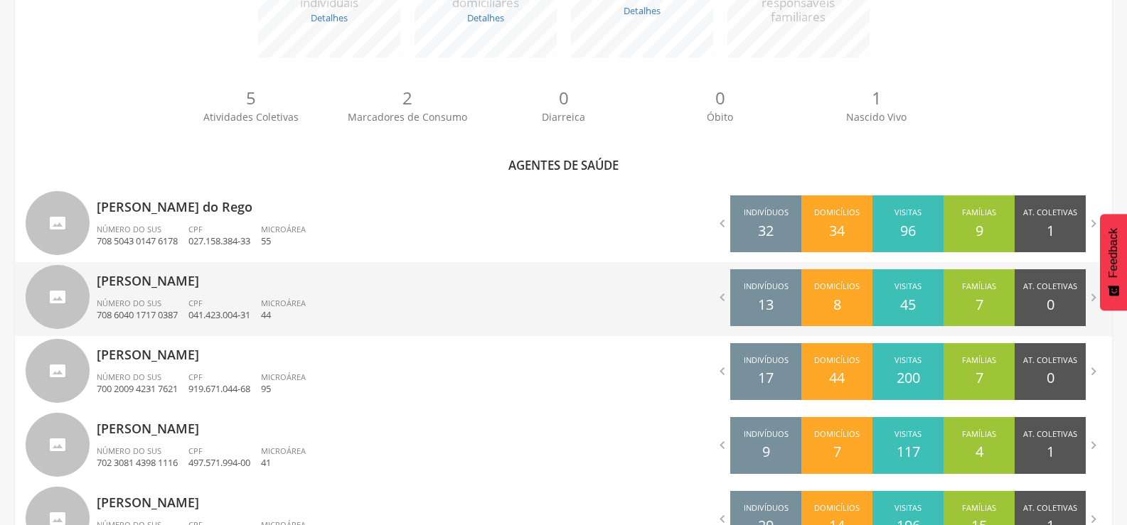
click at [134, 275] on p "[PERSON_NAME]" at bounding box center [325, 276] width 456 height 28
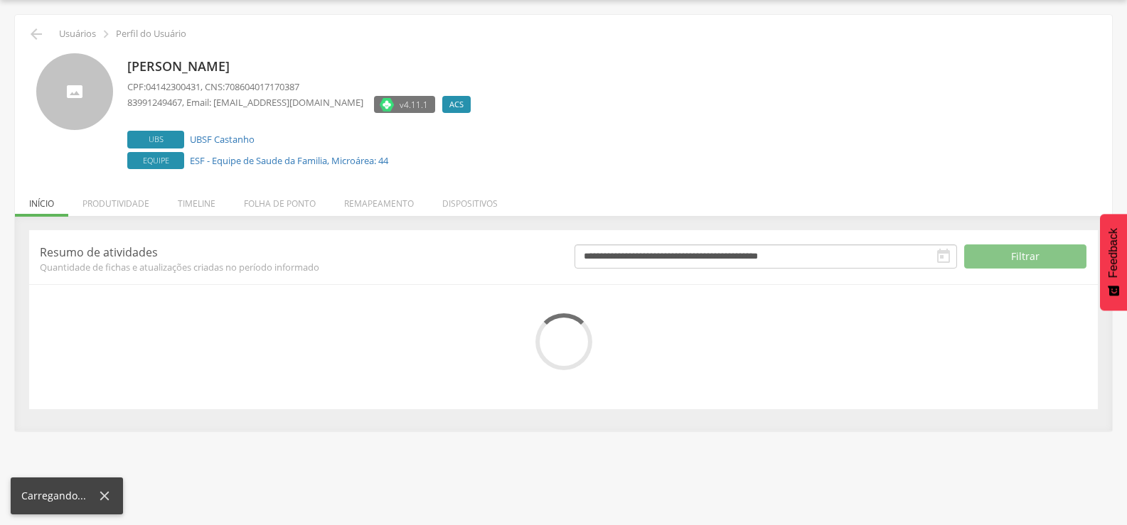
scroll to position [80, 0]
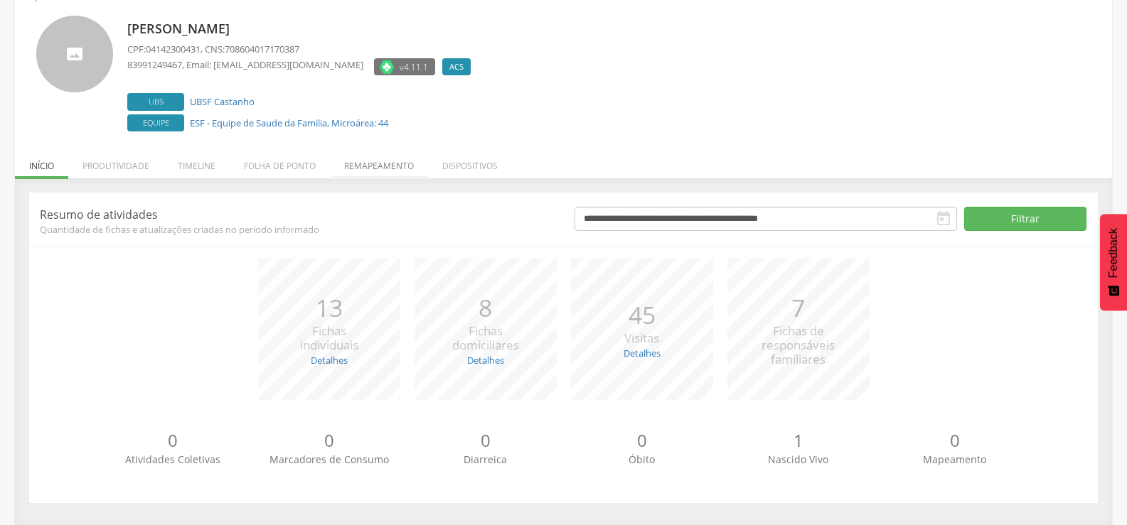
click at [345, 161] on li "Remapeamento" at bounding box center [379, 162] width 98 height 33
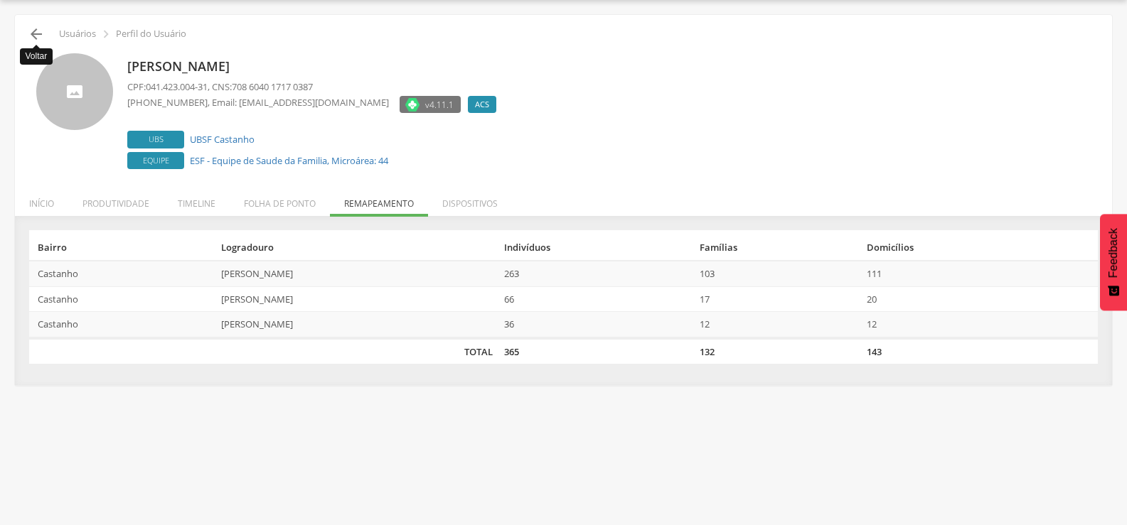
click at [39, 34] on icon "" at bounding box center [36, 34] width 17 height 17
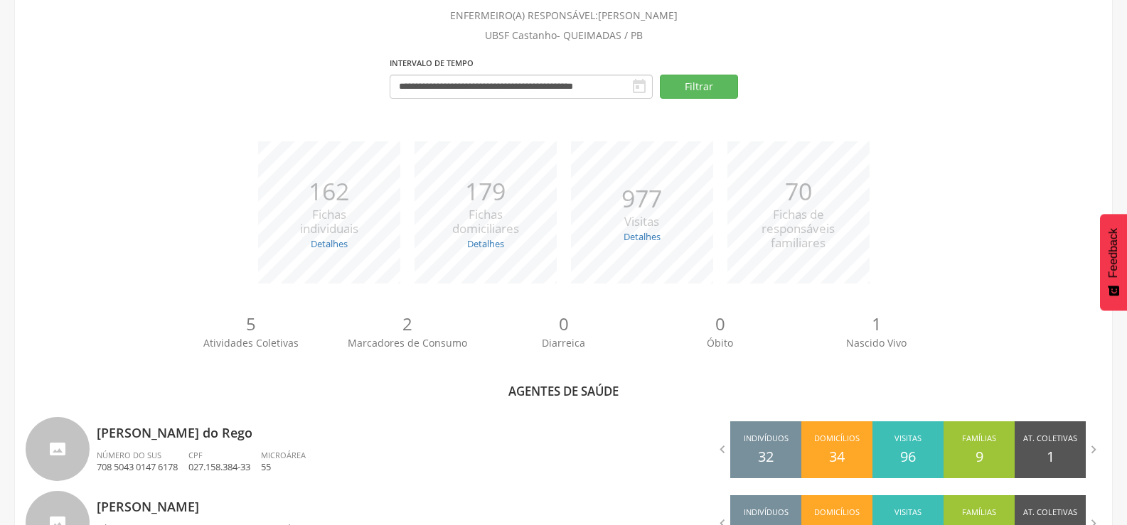
scroll to position [328, 0]
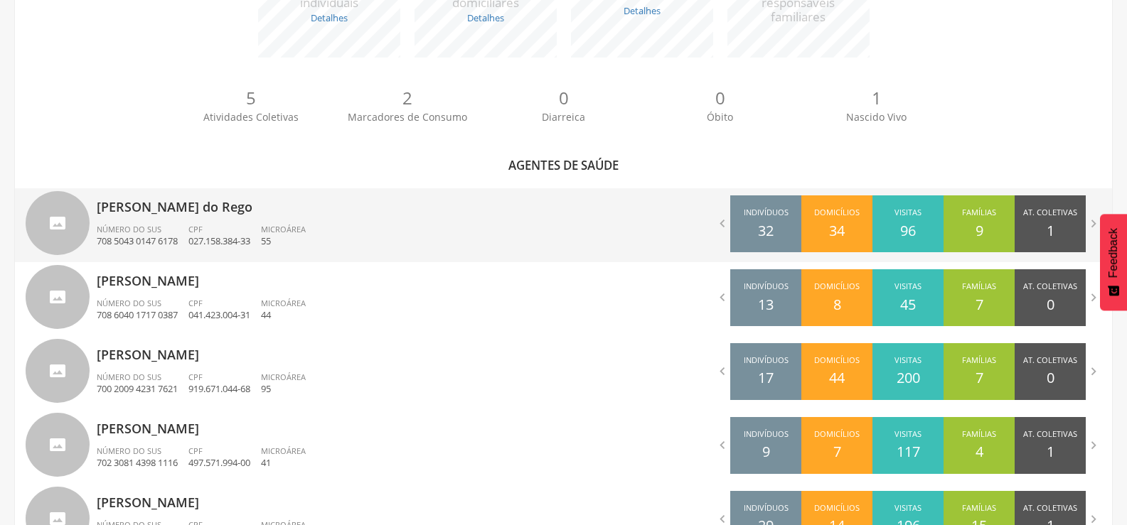
click at [225, 227] on div "CPF 027.158.384-33" at bounding box center [224, 236] width 72 height 24
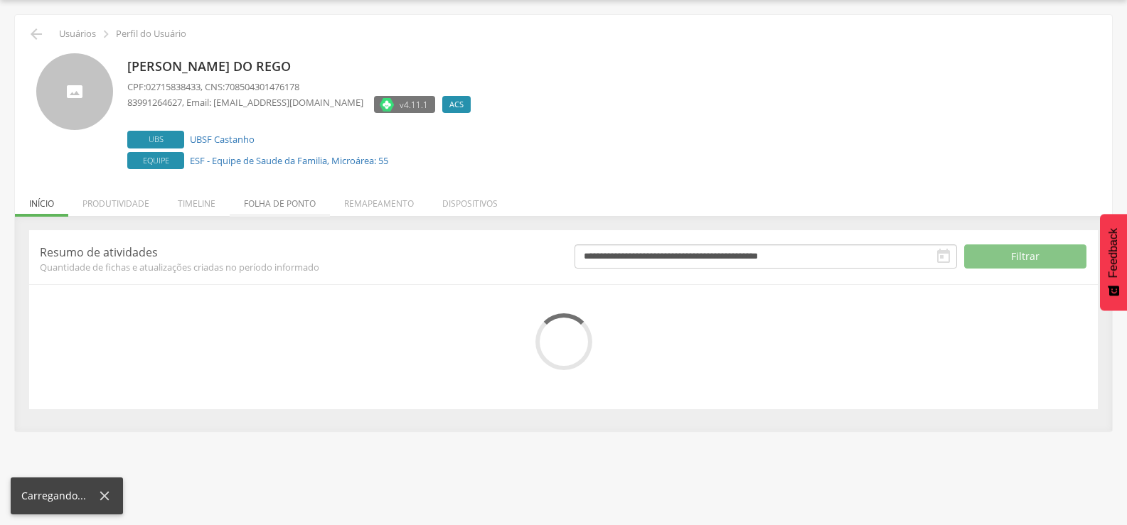
scroll to position [80, 0]
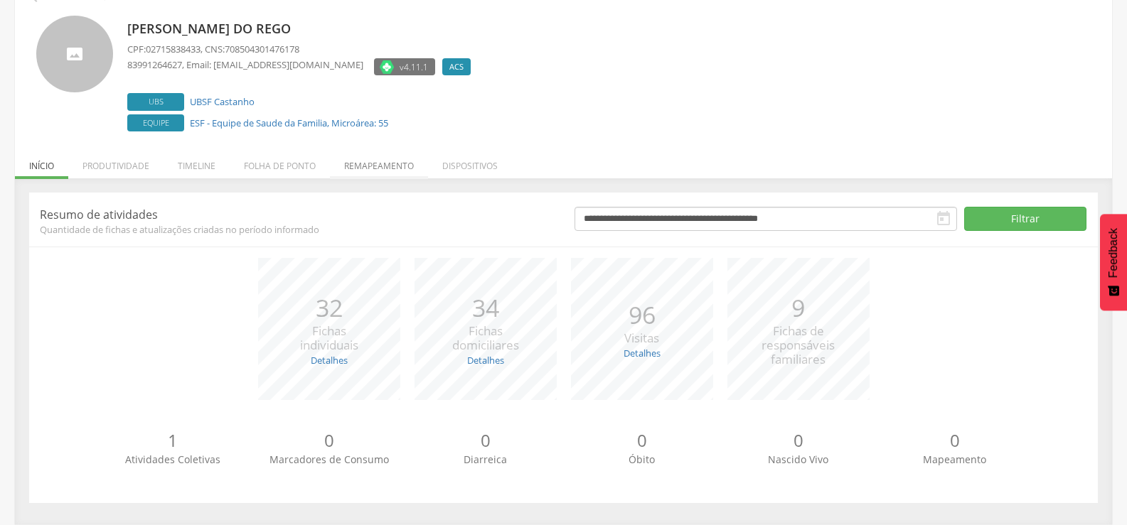
click at [358, 169] on li "Remapeamento" at bounding box center [379, 162] width 98 height 33
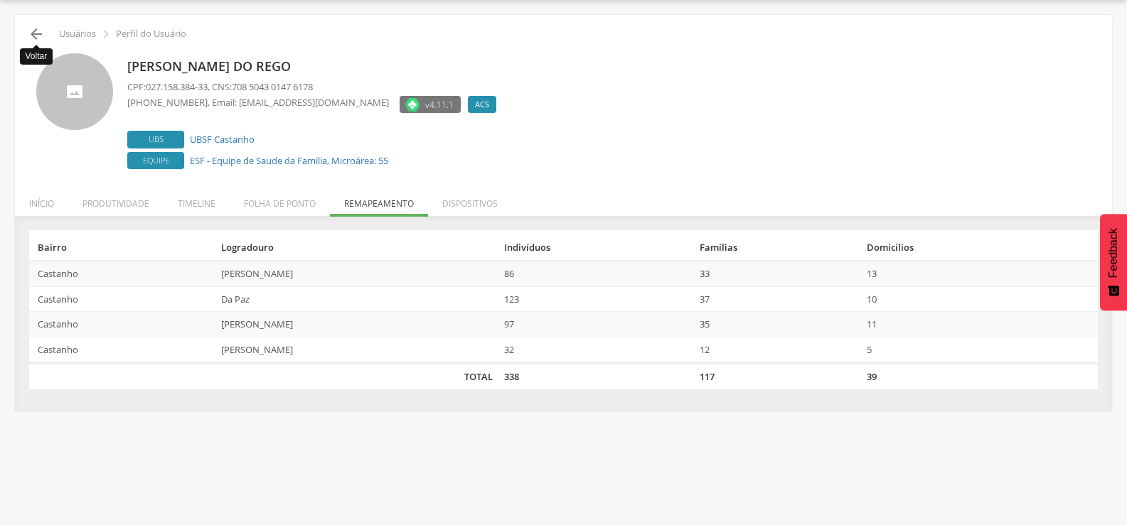
click at [41, 38] on icon "" at bounding box center [36, 34] width 17 height 17
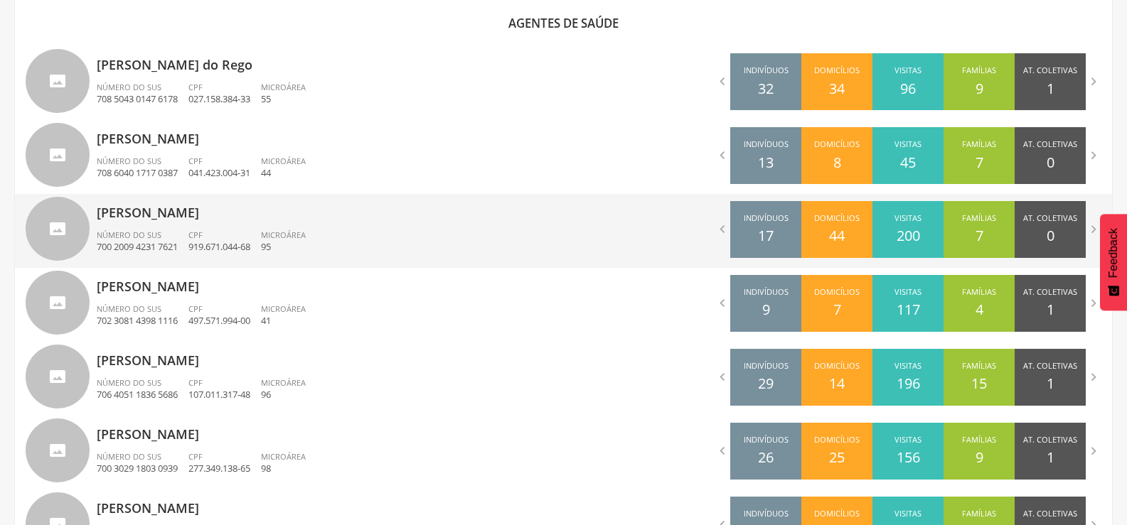
click at [165, 222] on div "[PERSON_NAME] Número do SUS 700 2009 4231 7621 CPF 919.671.044-68 Microárea 95" at bounding box center [325, 231] width 456 height 74
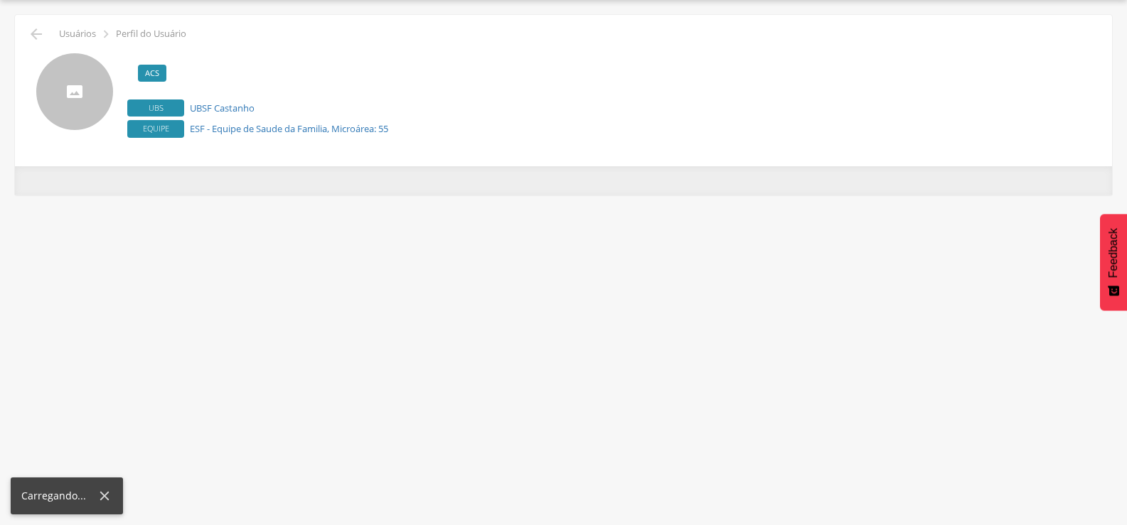
scroll to position [43, 0]
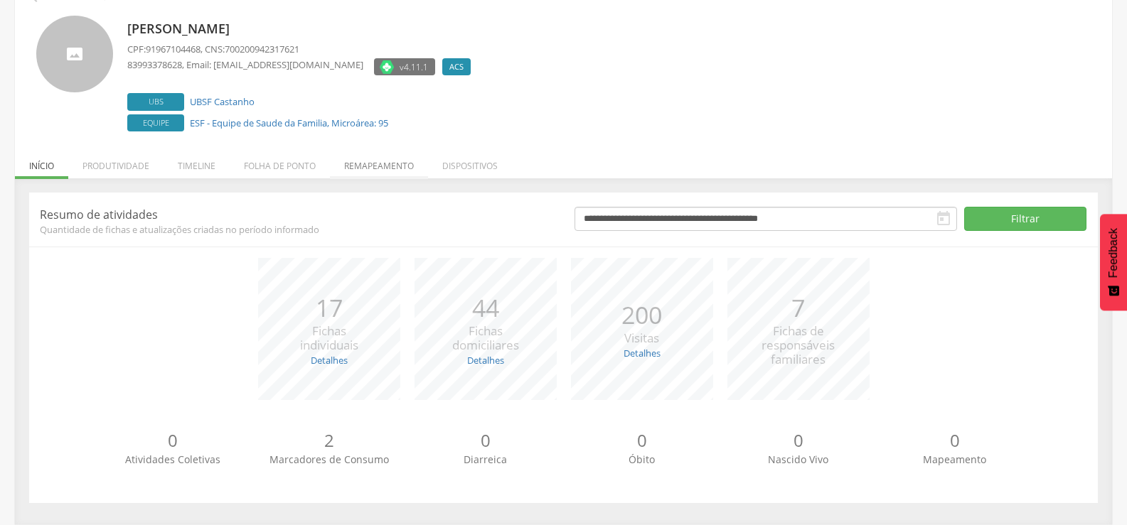
click at [351, 173] on li "Remapeamento" at bounding box center [379, 162] width 98 height 33
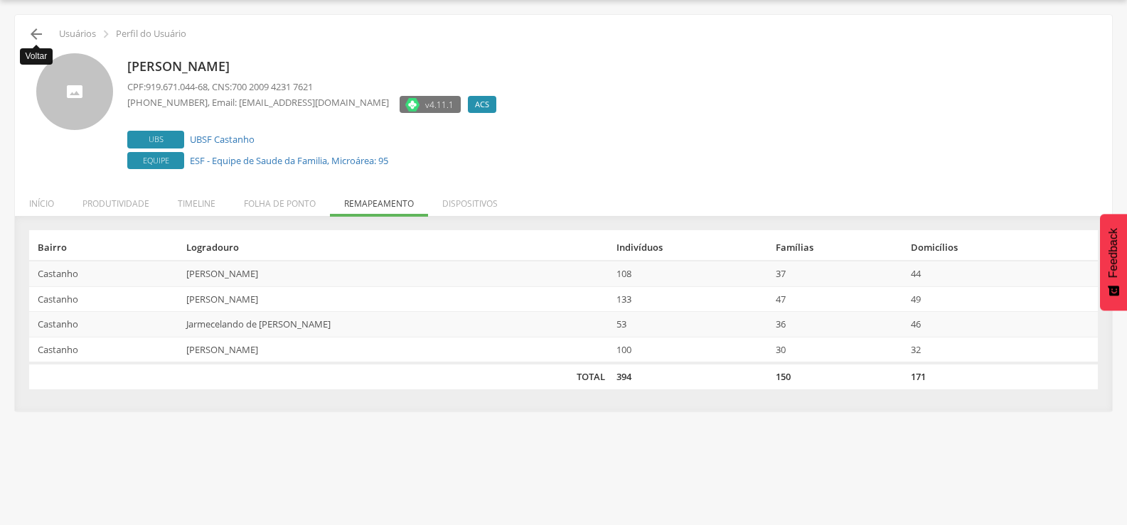
click at [33, 33] on icon "" at bounding box center [36, 34] width 17 height 17
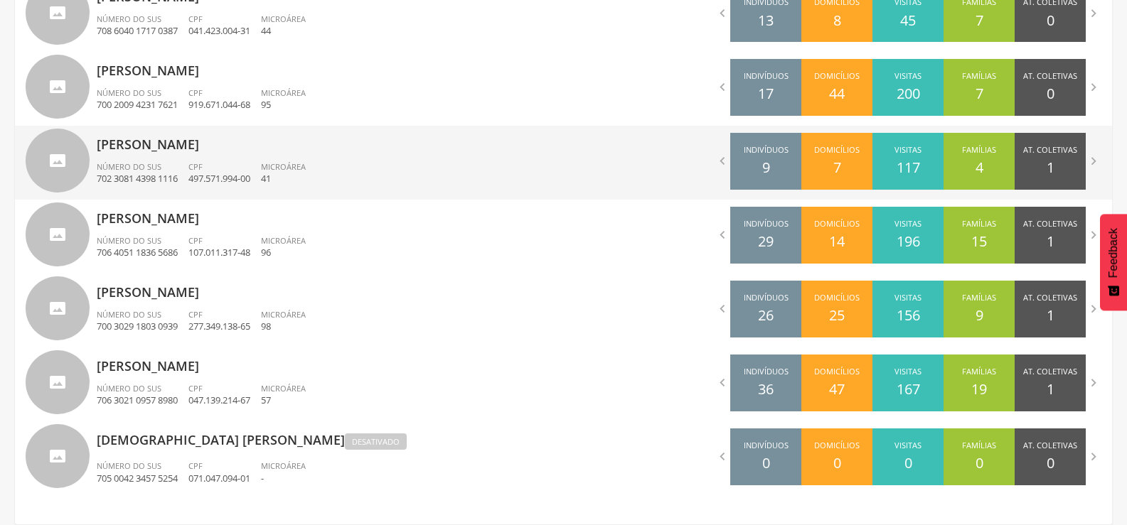
click at [177, 184] on p "702 3081 4398 1116" at bounding box center [137, 179] width 81 height 14
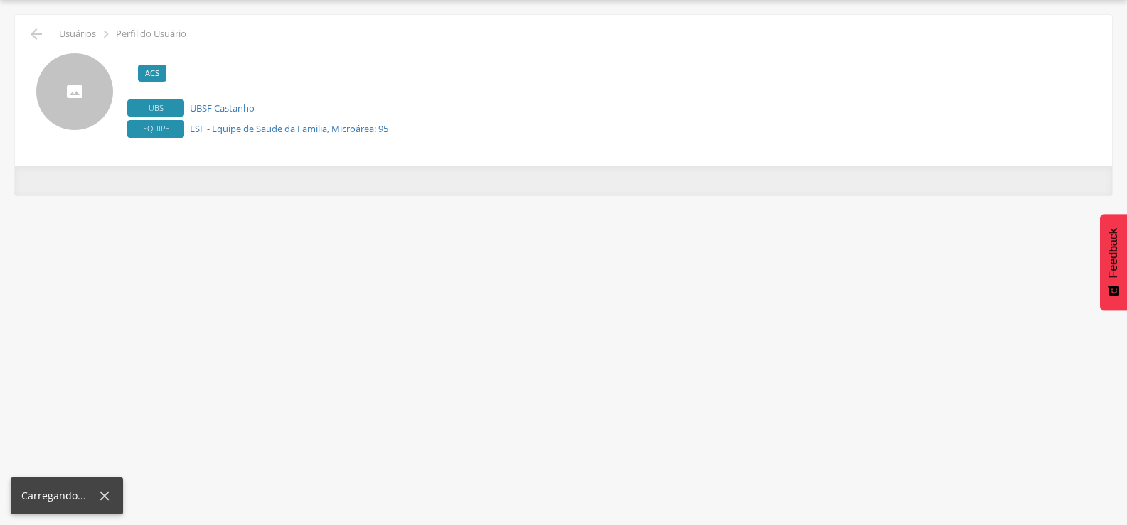
scroll to position [43, 0]
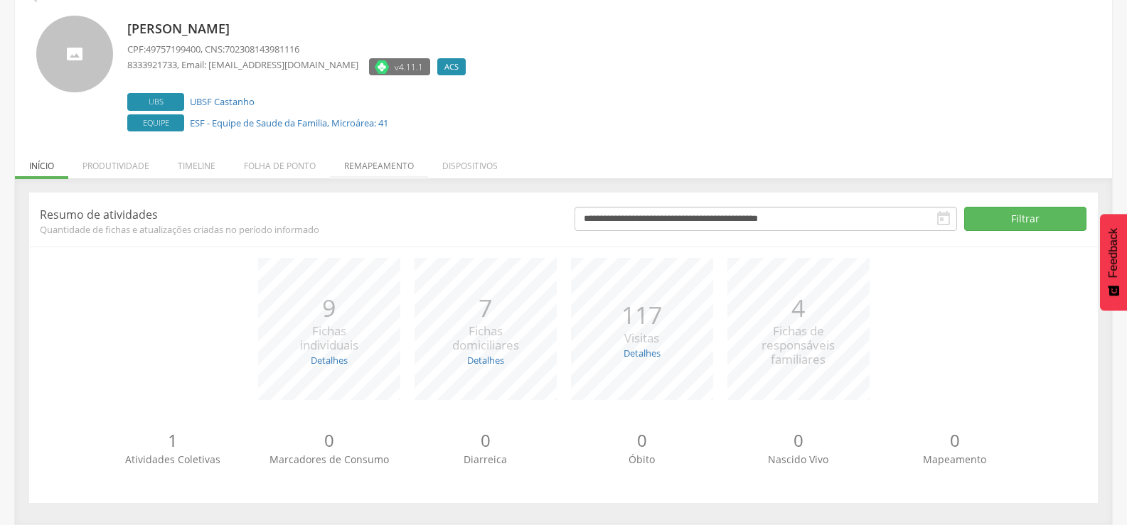
click at [375, 177] on li "Remapeamento" at bounding box center [379, 162] width 98 height 33
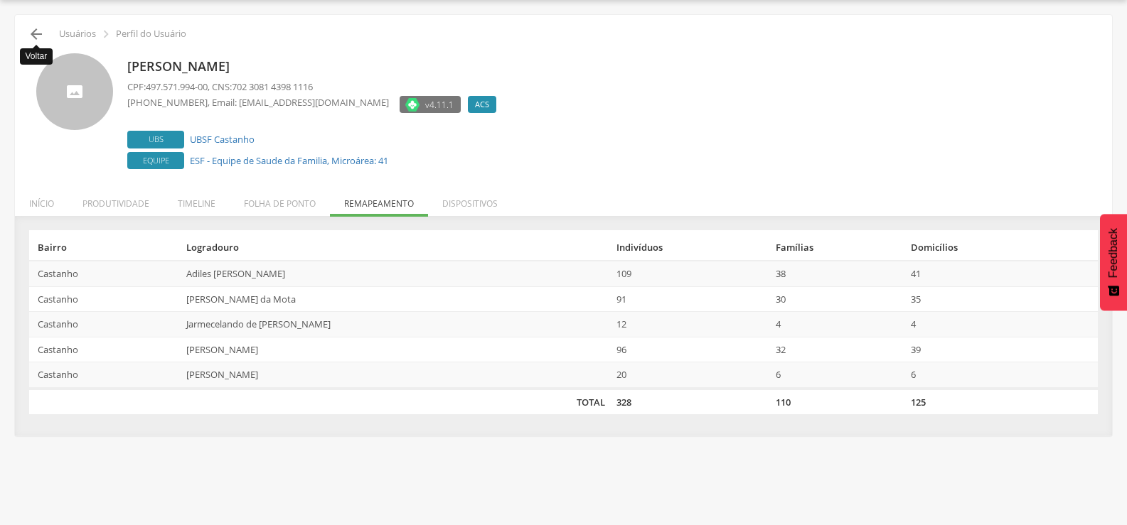
click at [43, 26] on icon "" at bounding box center [36, 34] width 17 height 17
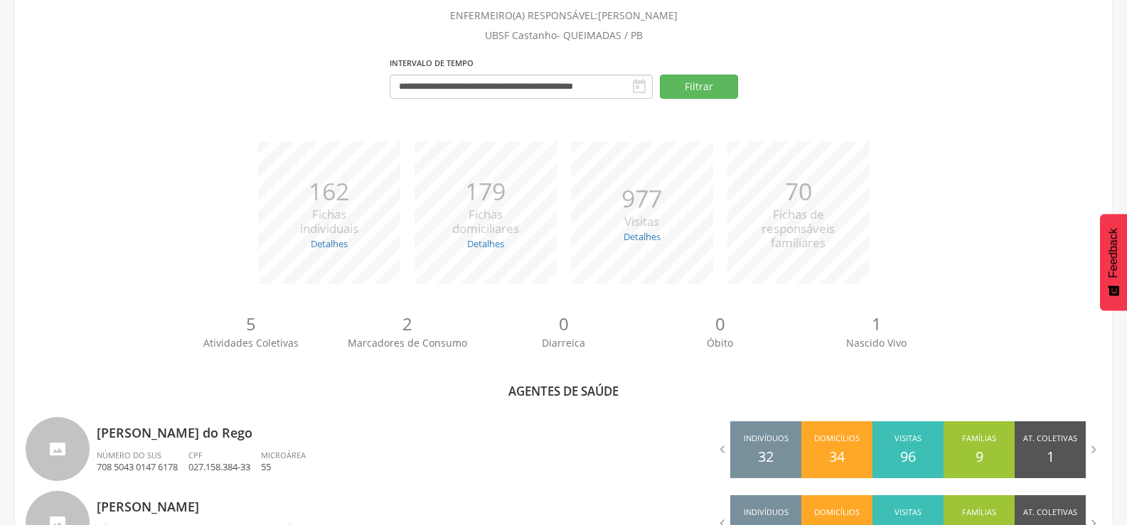
scroll to position [613, 0]
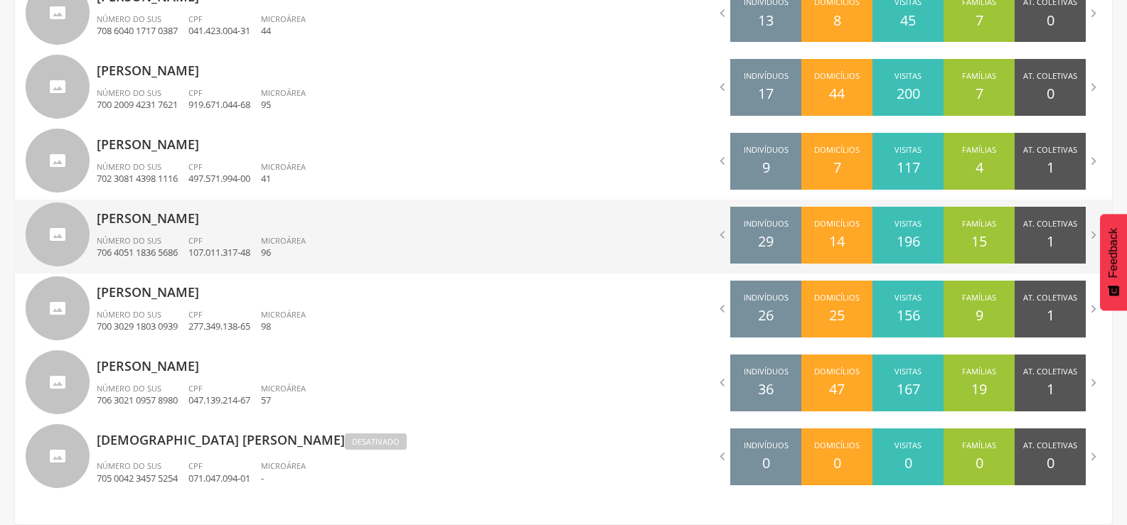
click at [210, 246] on p "107.011.317-48" at bounding box center [219, 253] width 62 height 14
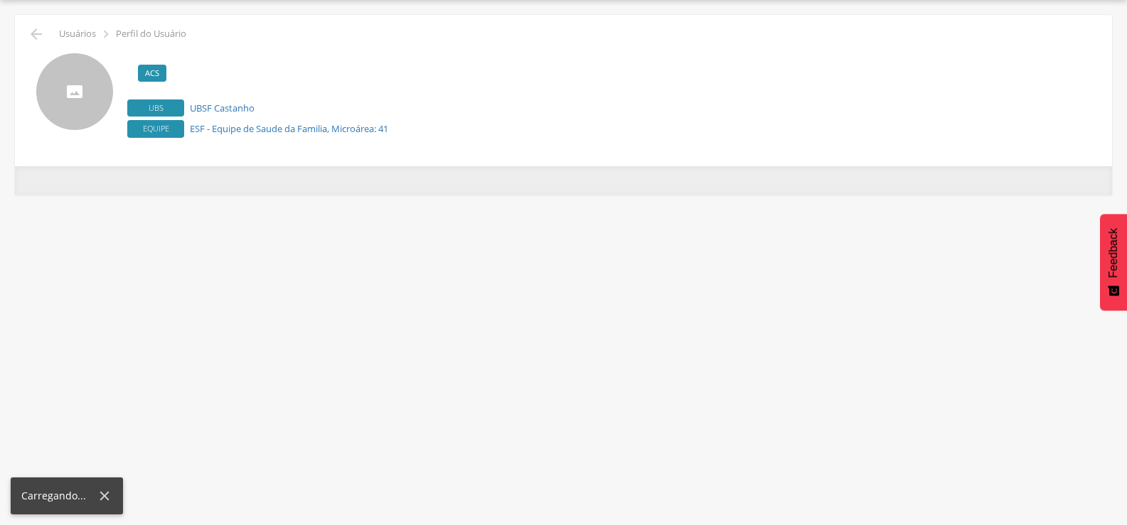
scroll to position [43, 0]
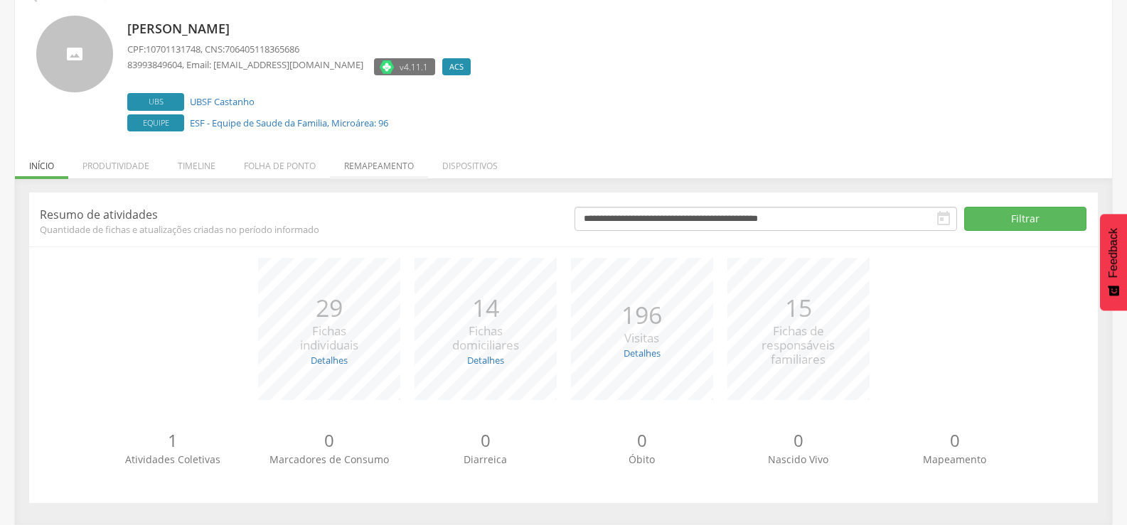
click at [366, 176] on li "Remapeamento" at bounding box center [379, 162] width 98 height 33
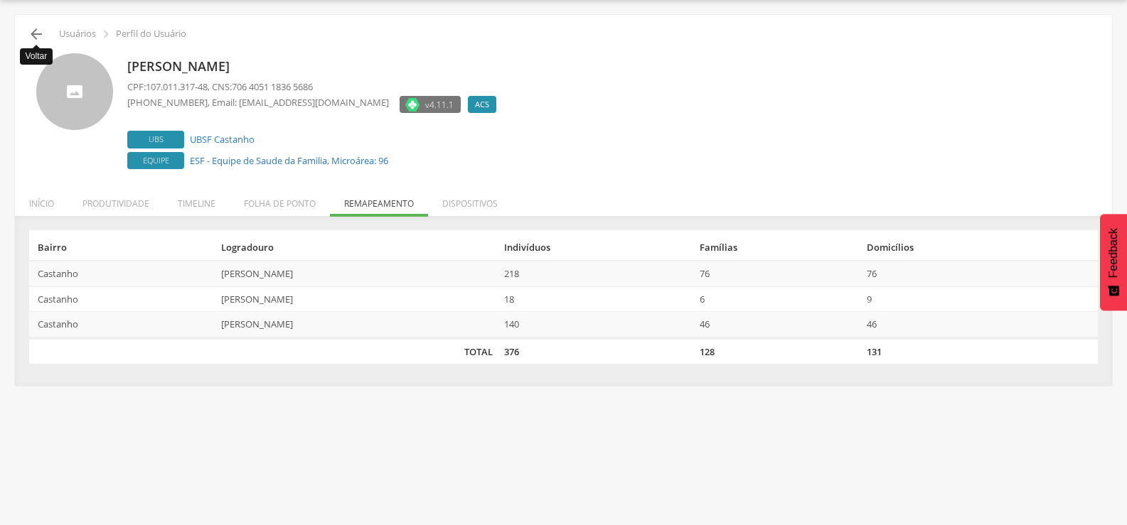
click at [40, 37] on icon "" at bounding box center [36, 34] width 17 height 17
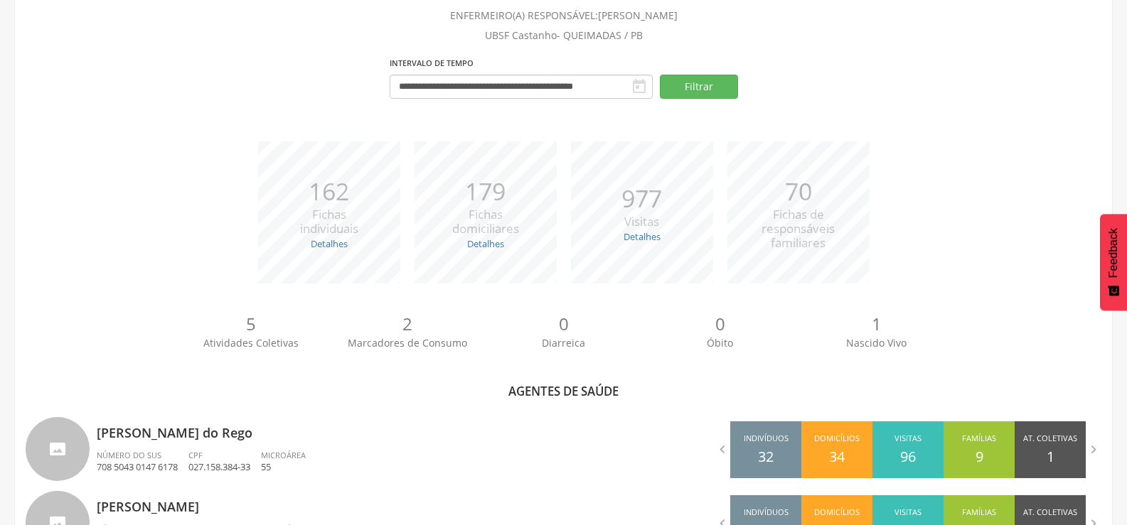
scroll to position [613, 0]
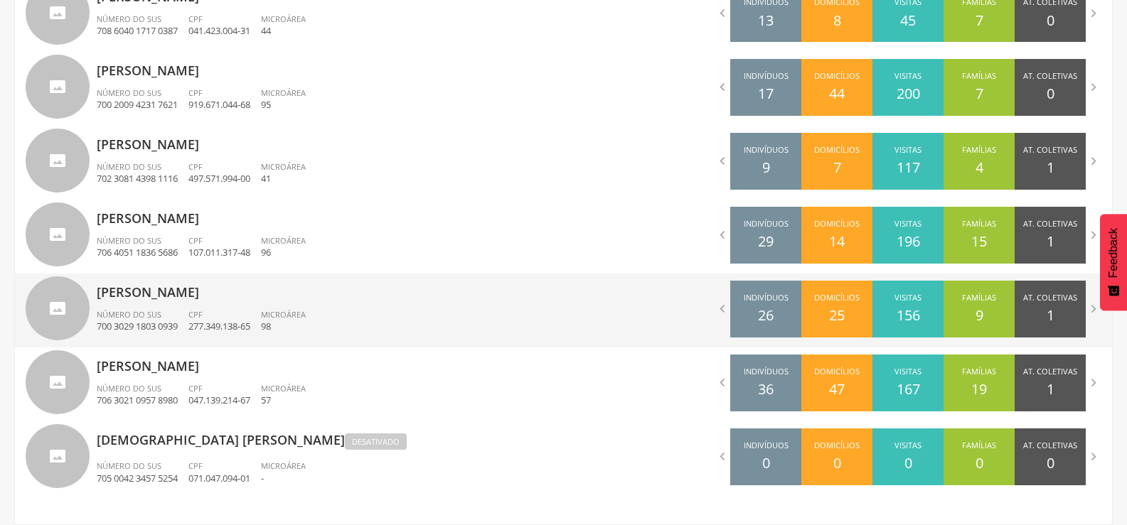
click at [226, 285] on p "[PERSON_NAME]" at bounding box center [325, 288] width 456 height 28
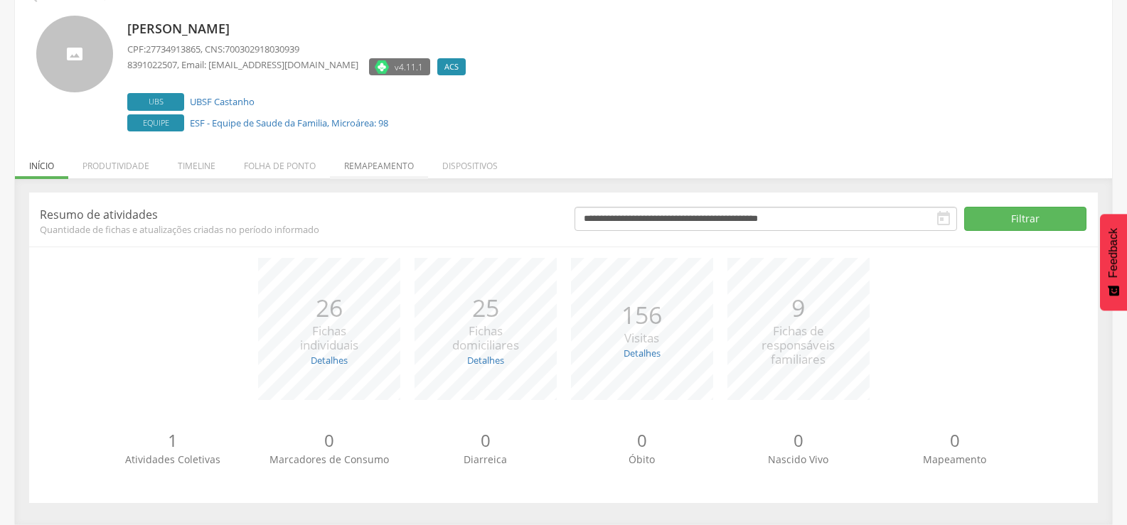
click at [388, 176] on li "Remapeamento" at bounding box center [379, 162] width 98 height 33
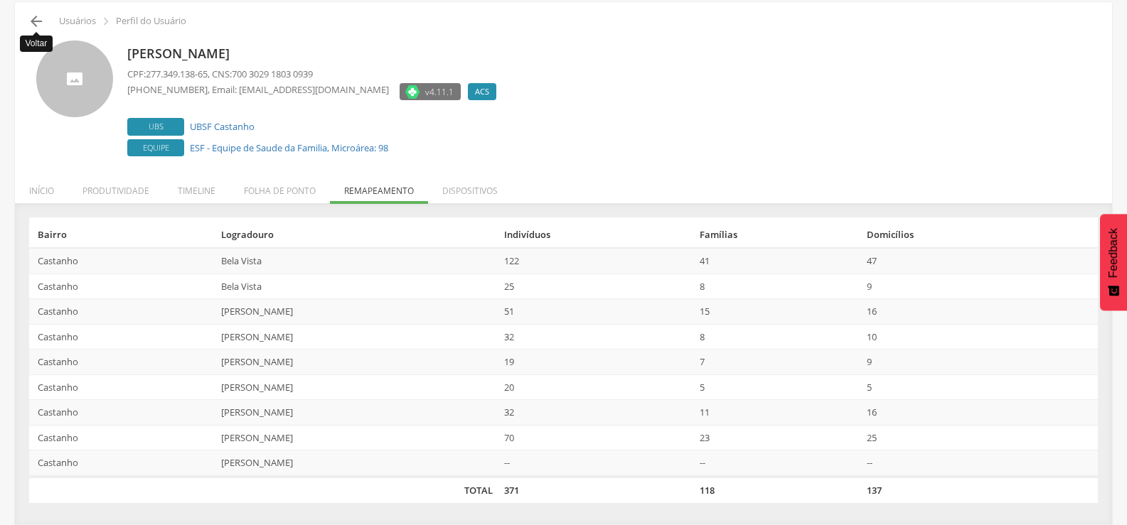
click at [41, 26] on icon "" at bounding box center [36, 21] width 17 height 17
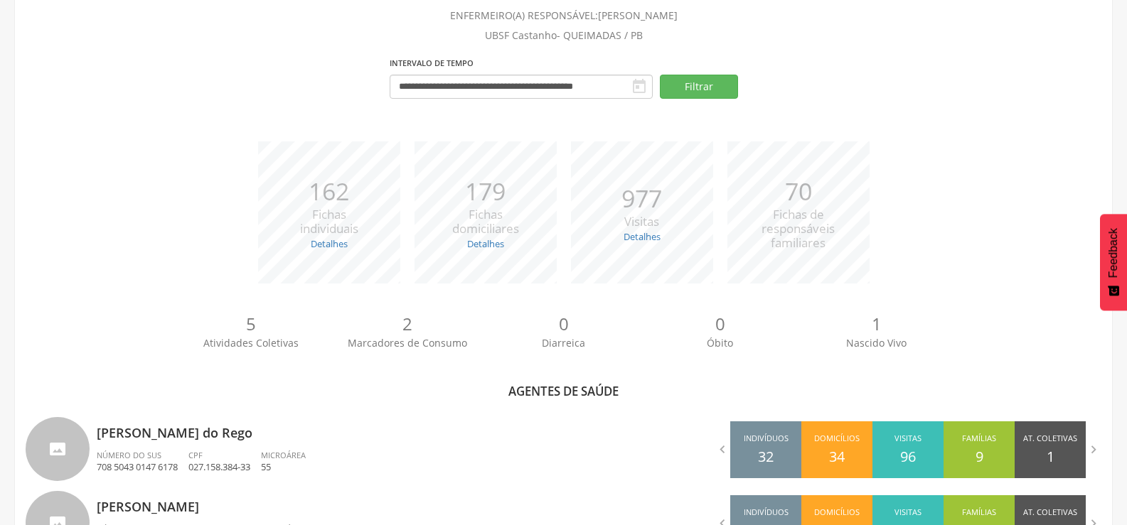
scroll to position [613, 0]
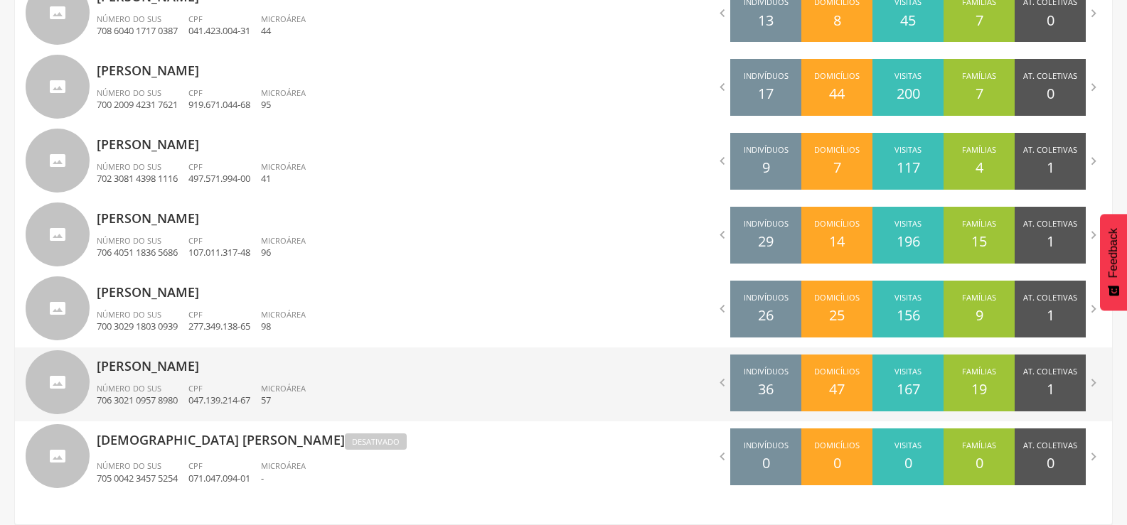
click at [277, 395] on p "57" at bounding box center [283, 401] width 45 height 14
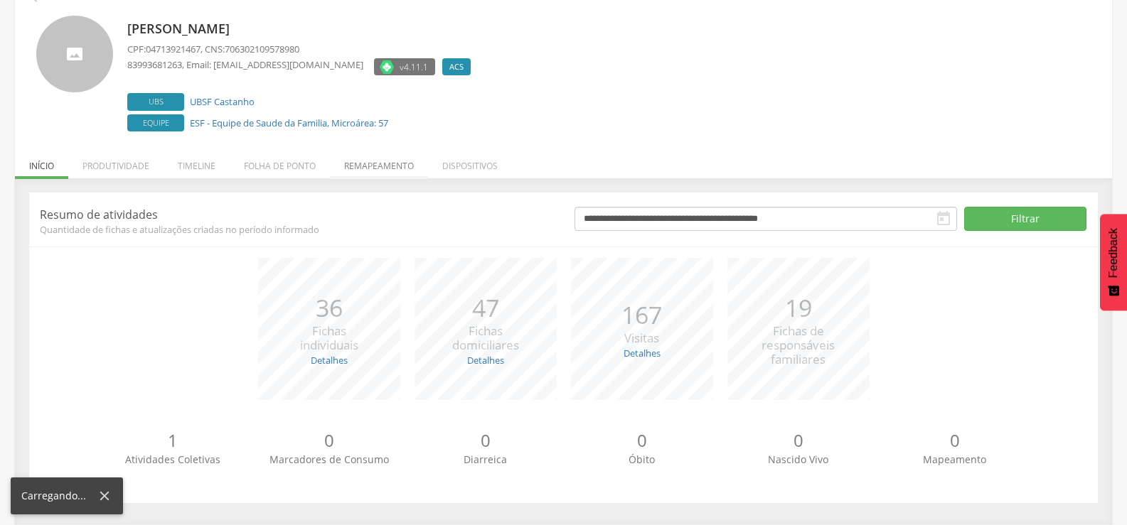
click at [361, 164] on li "Remapeamento" at bounding box center [379, 162] width 98 height 33
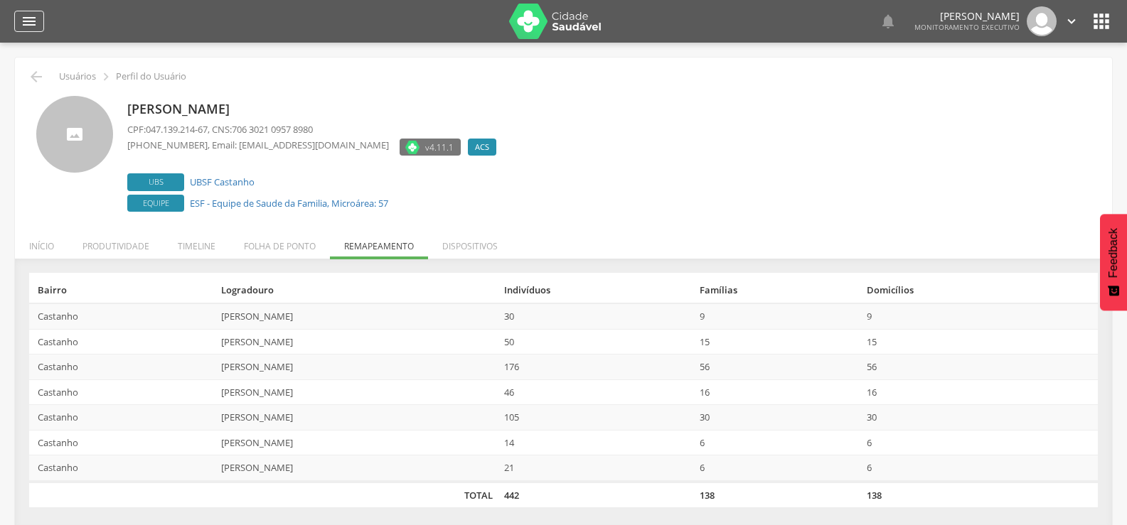
click at [34, 25] on icon "" at bounding box center [29, 21] width 17 height 17
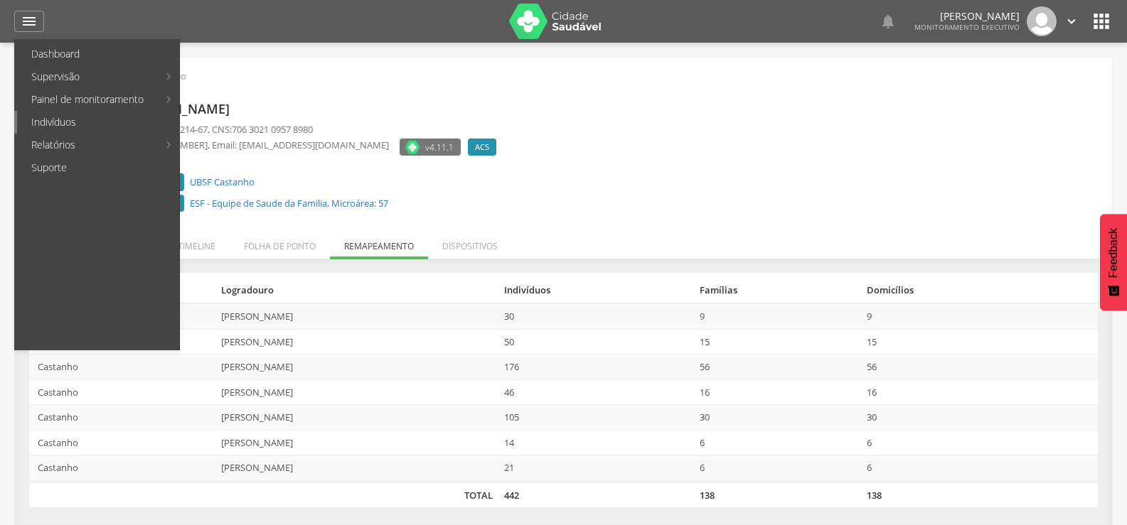
click at [38, 132] on link "Indivíduos" at bounding box center [98, 122] width 162 height 23
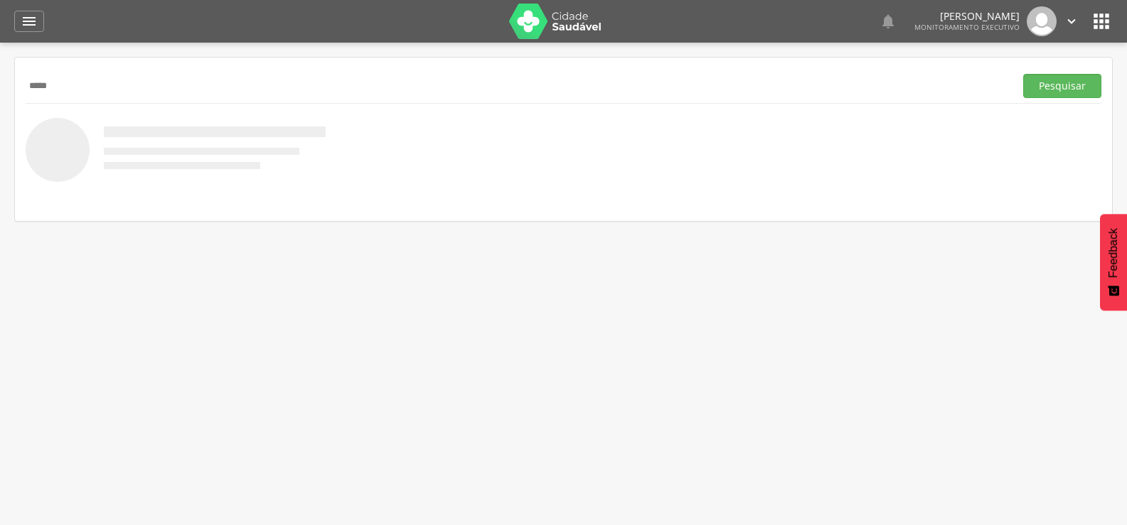
type input "*****"
click at [1023, 74] on button "Pesquisar" at bounding box center [1062, 86] width 78 height 24
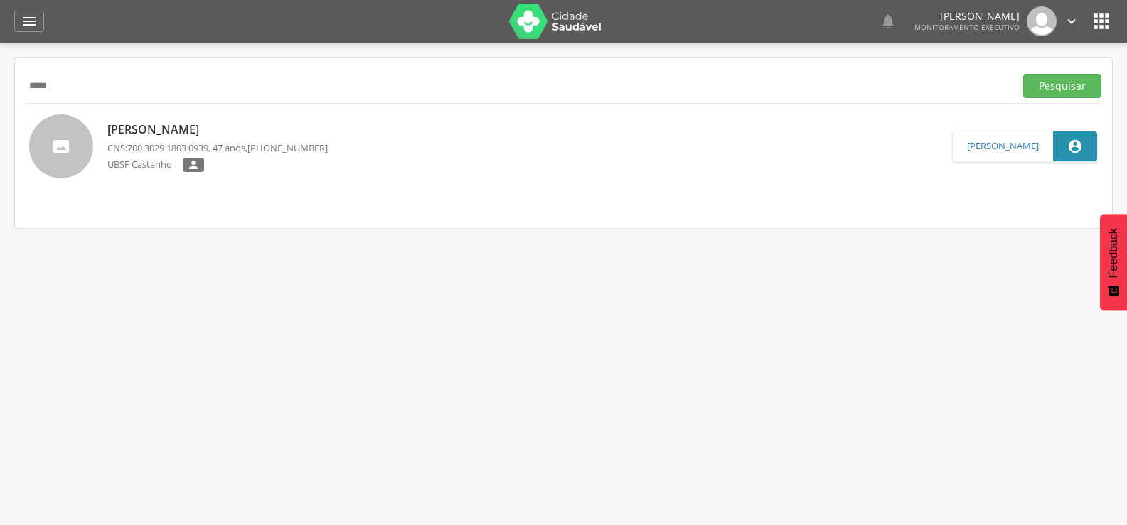
drag, startPoint x: 102, startPoint y: 93, endPoint x: 0, endPoint y: 84, distance: 102.8
click at [0, 84] on div "**********" at bounding box center [563, 305] width 1127 height 525
click at [18, 14] on div "" at bounding box center [29, 21] width 30 height 21
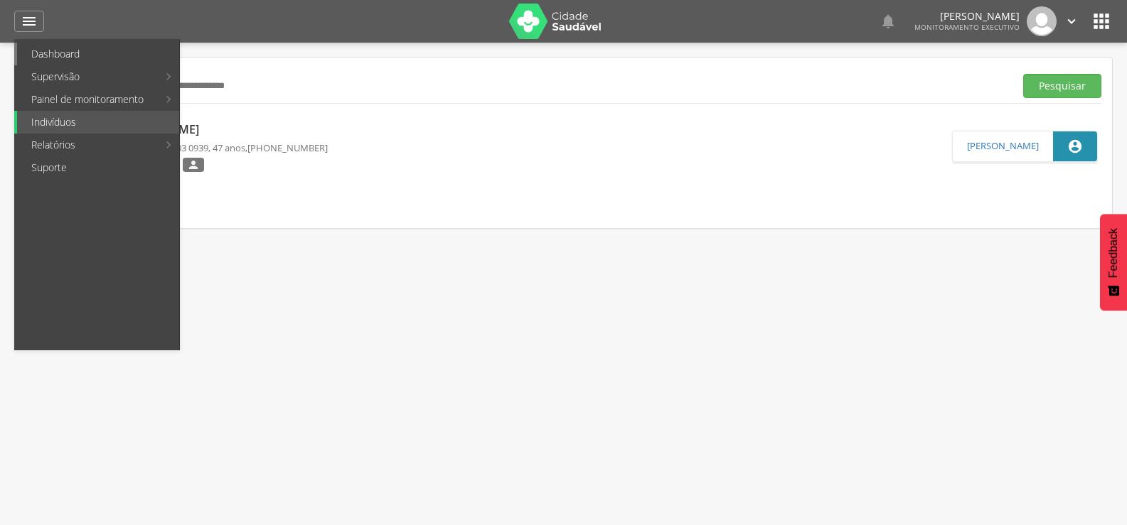
click at [62, 60] on link "Dashboard" at bounding box center [98, 54] width 162 height 23
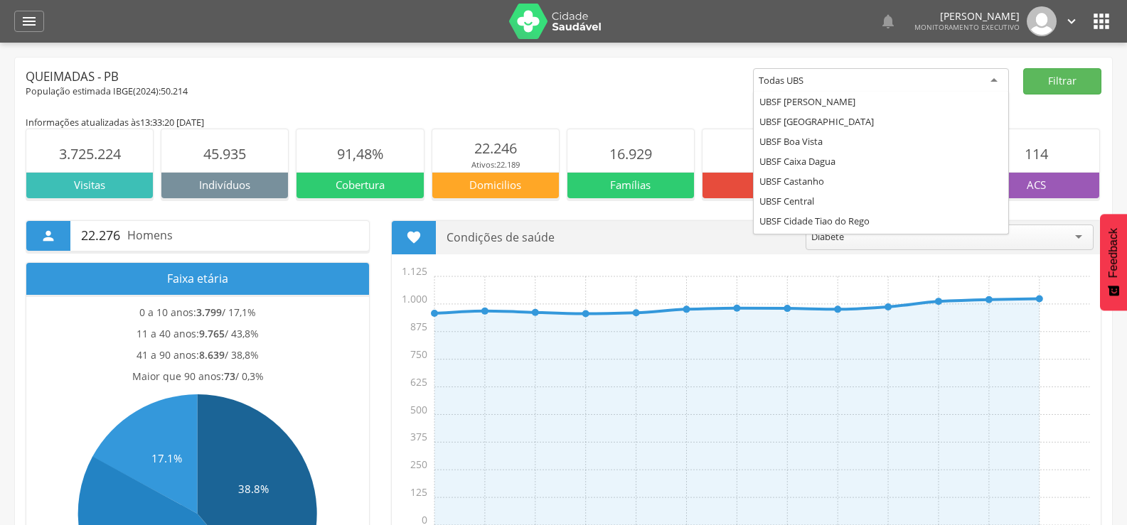
scroll to position [276, 0]
click at [977, 86] on div "Todas UBS" at bounding box center [881, 81] width 256 height 26
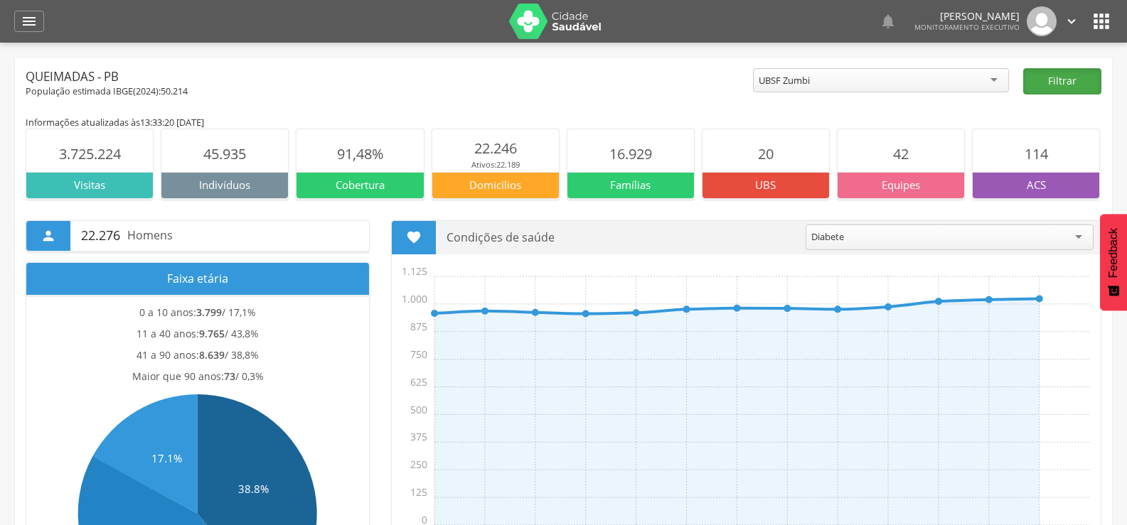
click at [1043, 81] on button "Filtrar" at bounding box center [1062, 81] width 78 height 26
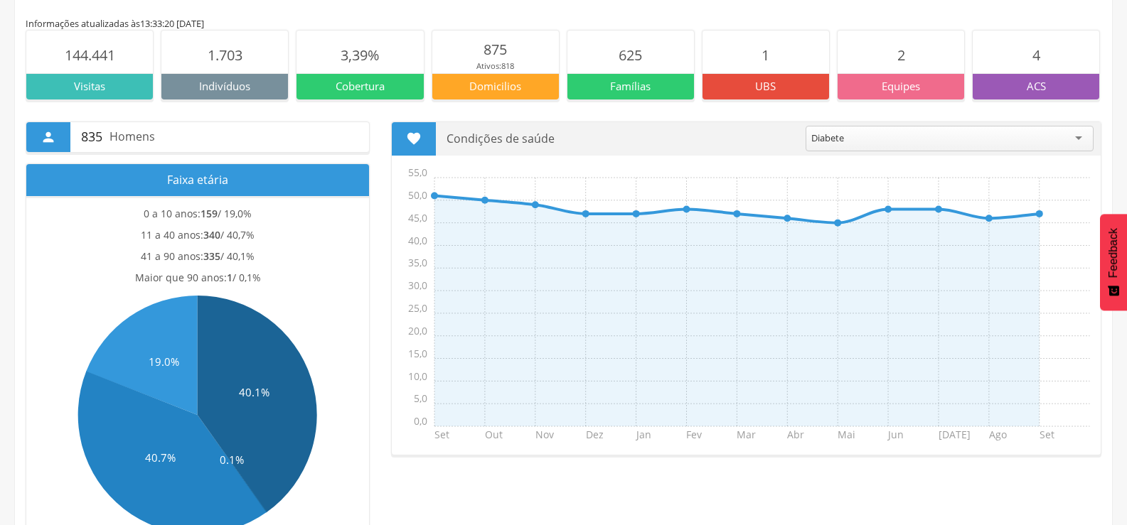
scroll to position [0, 0]
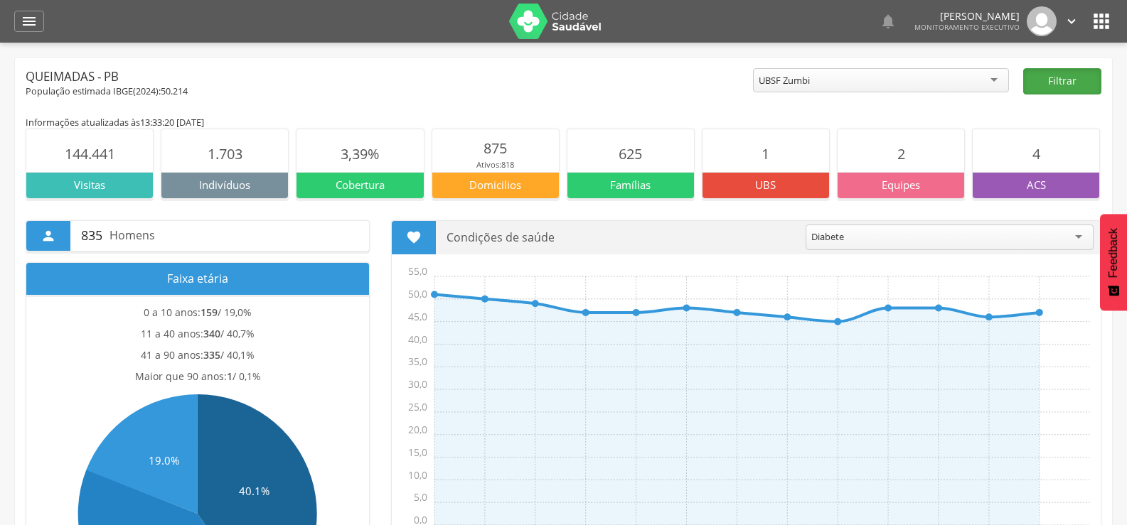
click at [1060, 87] on button "Filtrar" at bounding box center [1062, 81] width 78 height 26
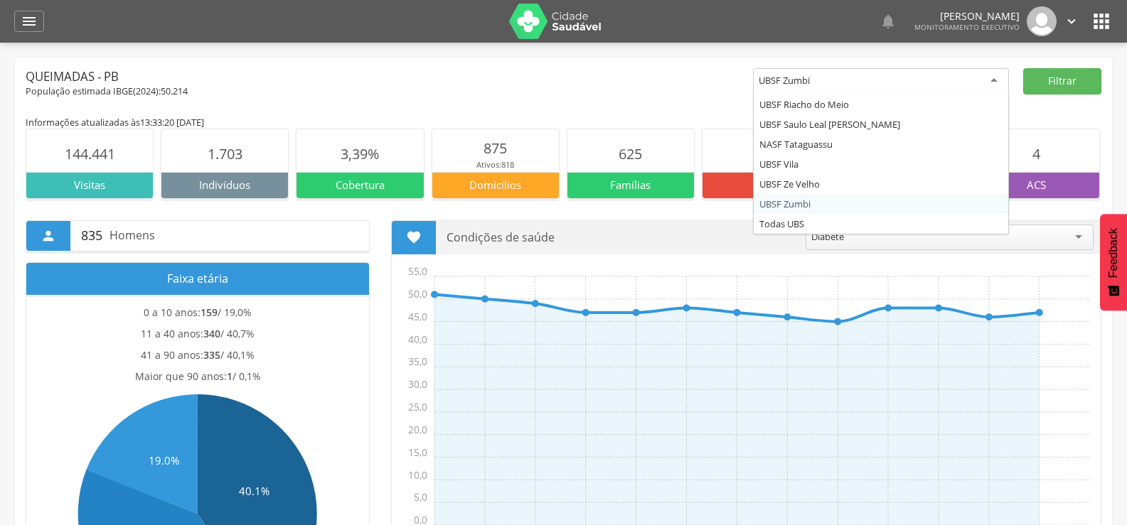
click at [952, 87] on div "UBSF Zumbi" at bounding box center [881, 81] width 256 height 26
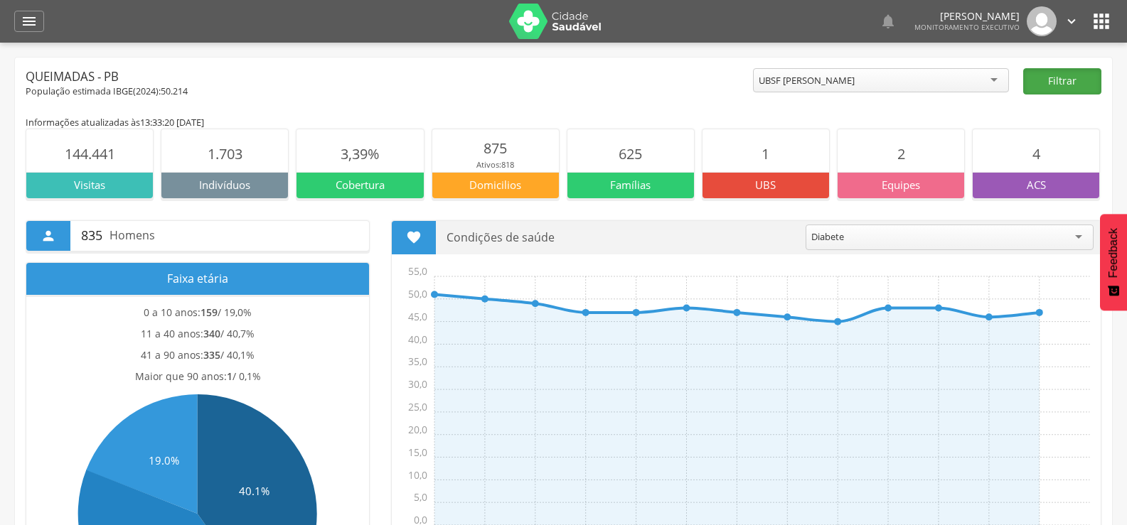
click at [1050, 68] on button "Filtrar" at bounding box center [1062, 81] width 78 height 26
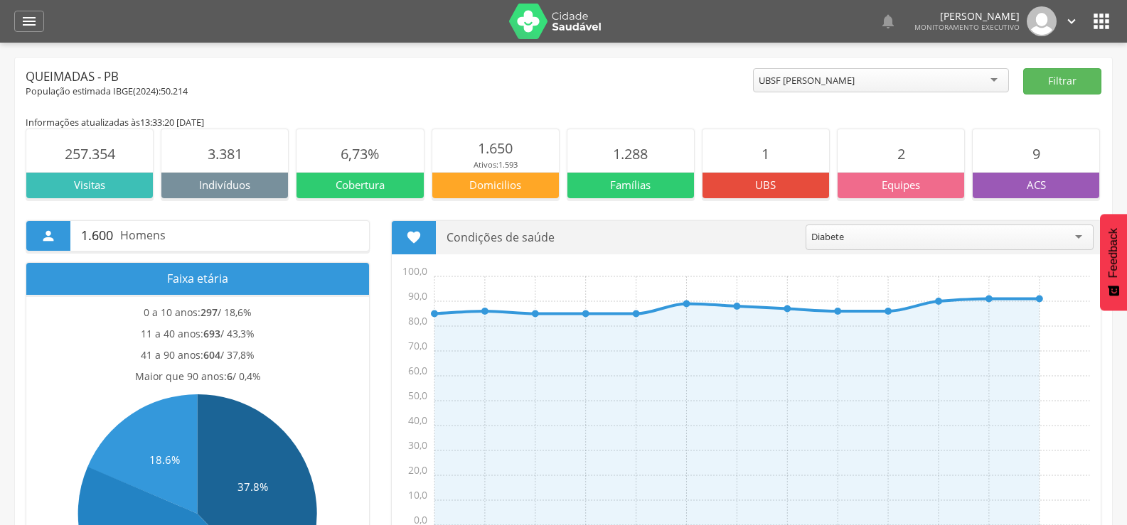
click at [918, 80] on div "UBSF [PERSON_NAME]" at bounding box center [881, 80] width 256 height 24
click at [1028, 87] on button "Filtrar" at bounding box center [1062, 81] width 78 height 26
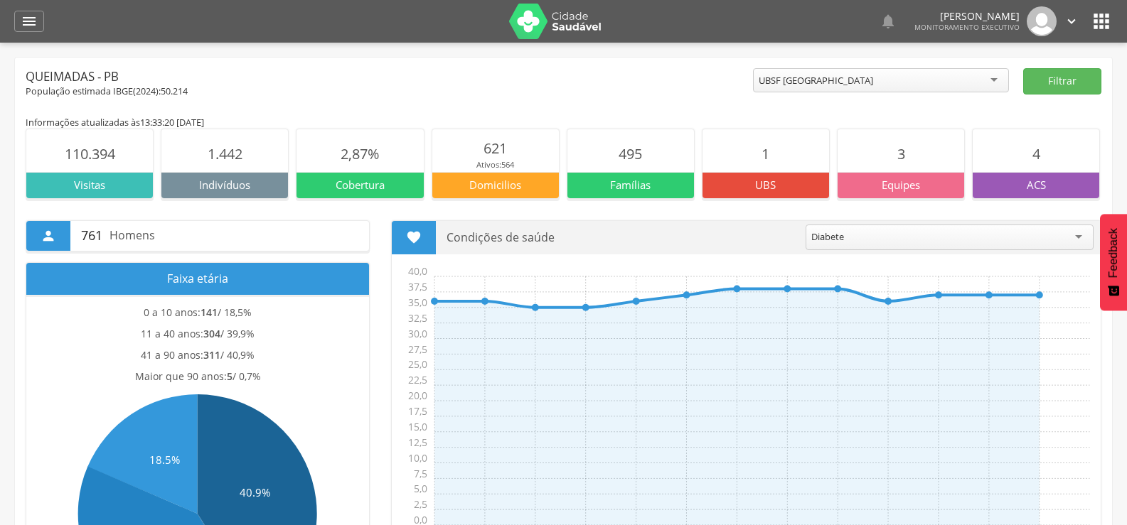
click at [934, 78] on div "UBSF [GEOGRAPHIC_DATA]" at bounding box center [881, 80] width 256 height 24
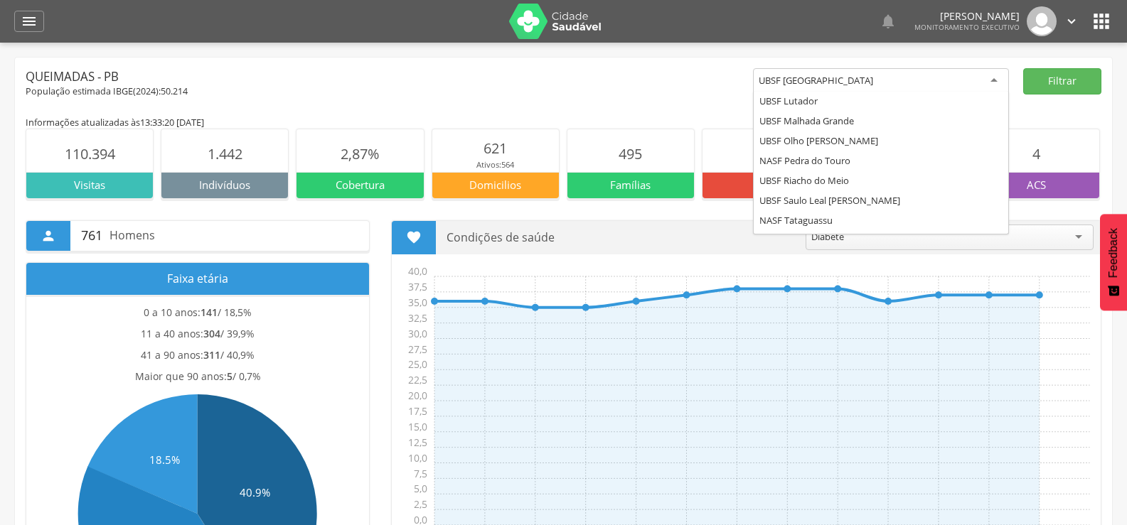
scroll to position [276, 0]
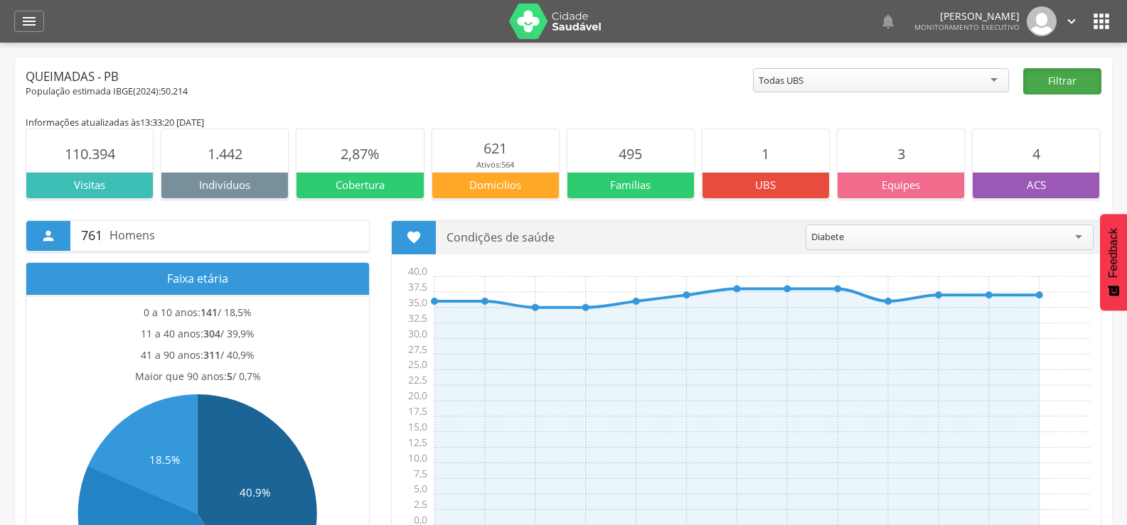
click at [1050, 84] on button "Filtrar" at bounding box center [1062, 81] width 78 height 26
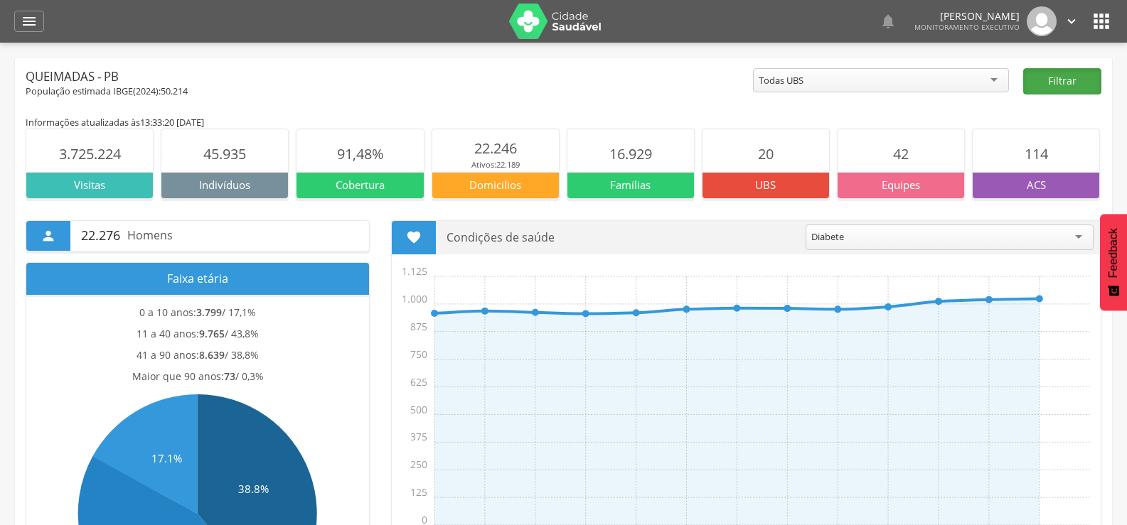
click at [1085, 90] on button "Filtrar" at bounding box center [1062, 81] width 78 height 26
click at [35, 24] on icon "" at bounding box center [29, 21] width 17 height 17
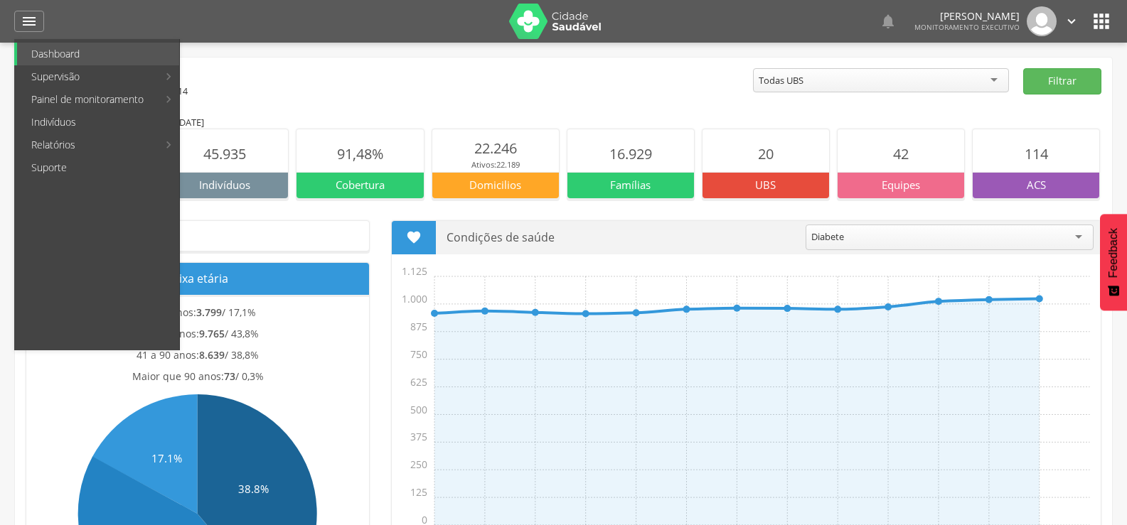
click at [532, 10] on img at bounding box center [555, 22] width 92 height 36
